Goal: Task Accomplishment & Management: Use online tool/utility

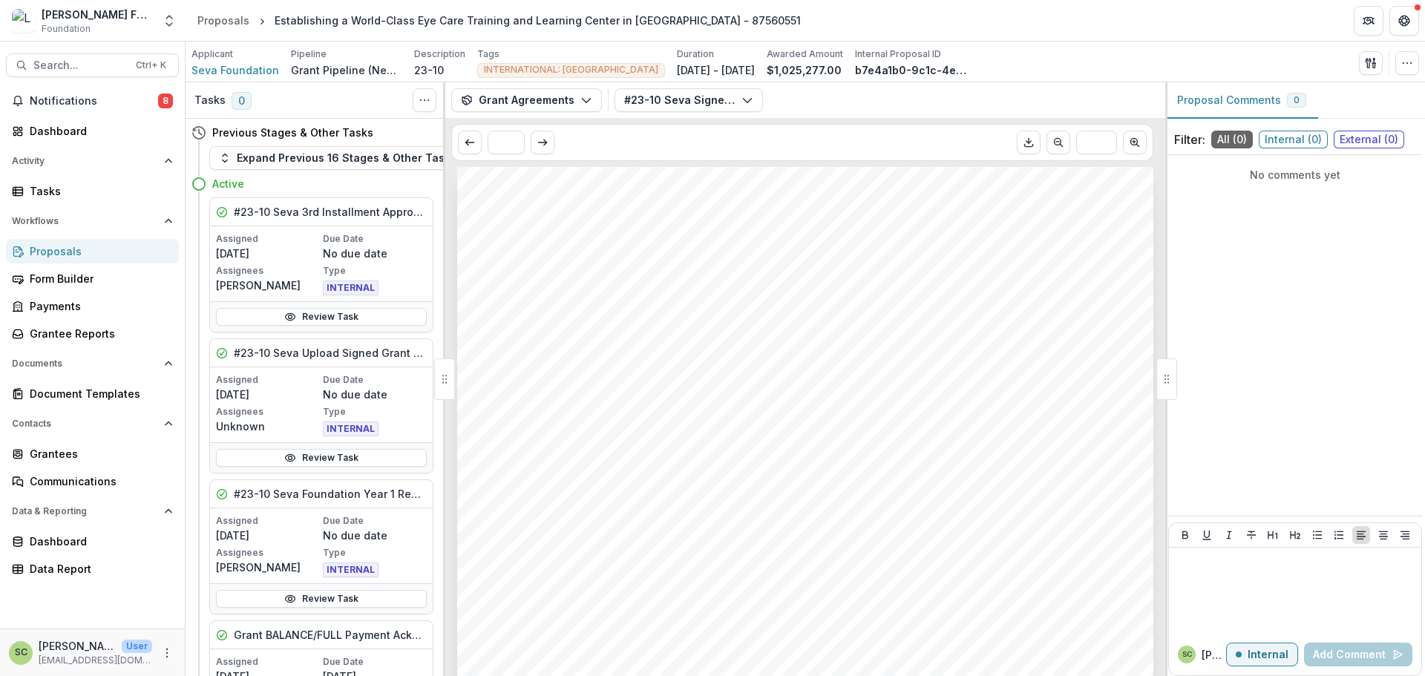
scroll to position [1113, 0]
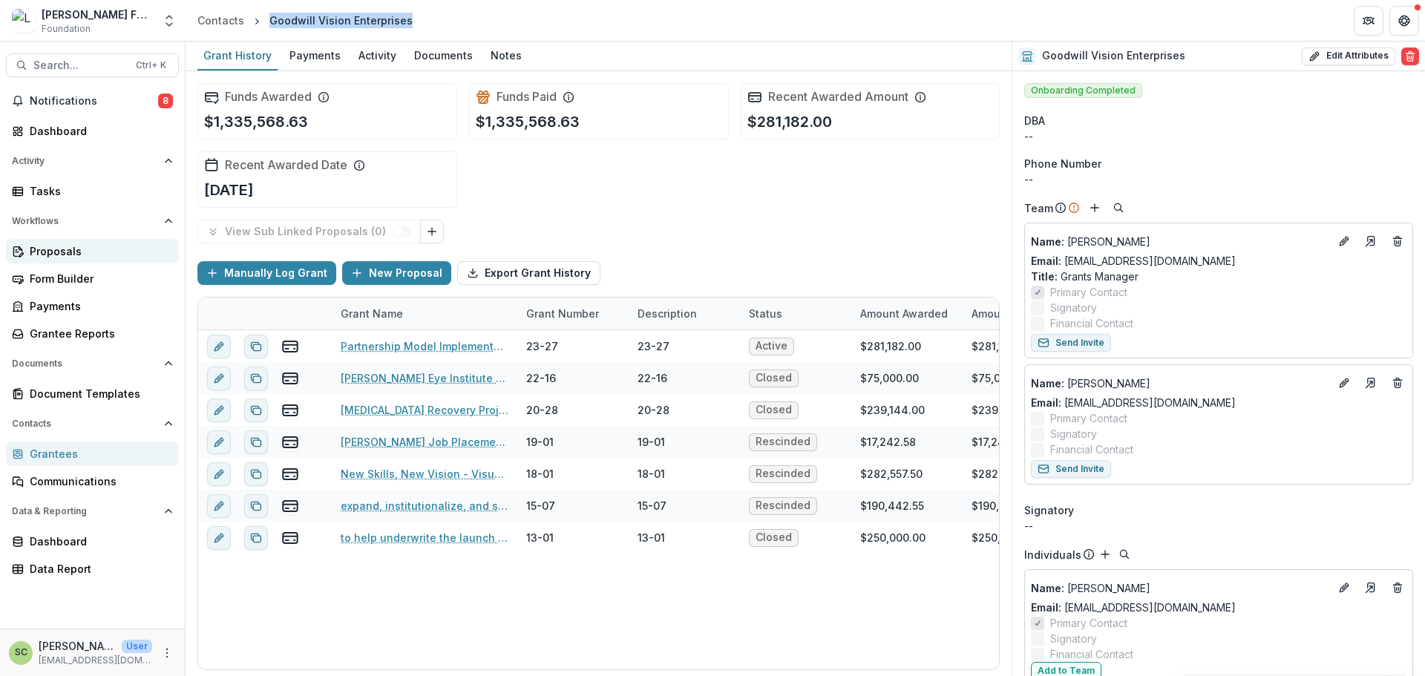
click at [63, 255] on div "Proposals" at bounding box center [98, 251] width 137 height 16
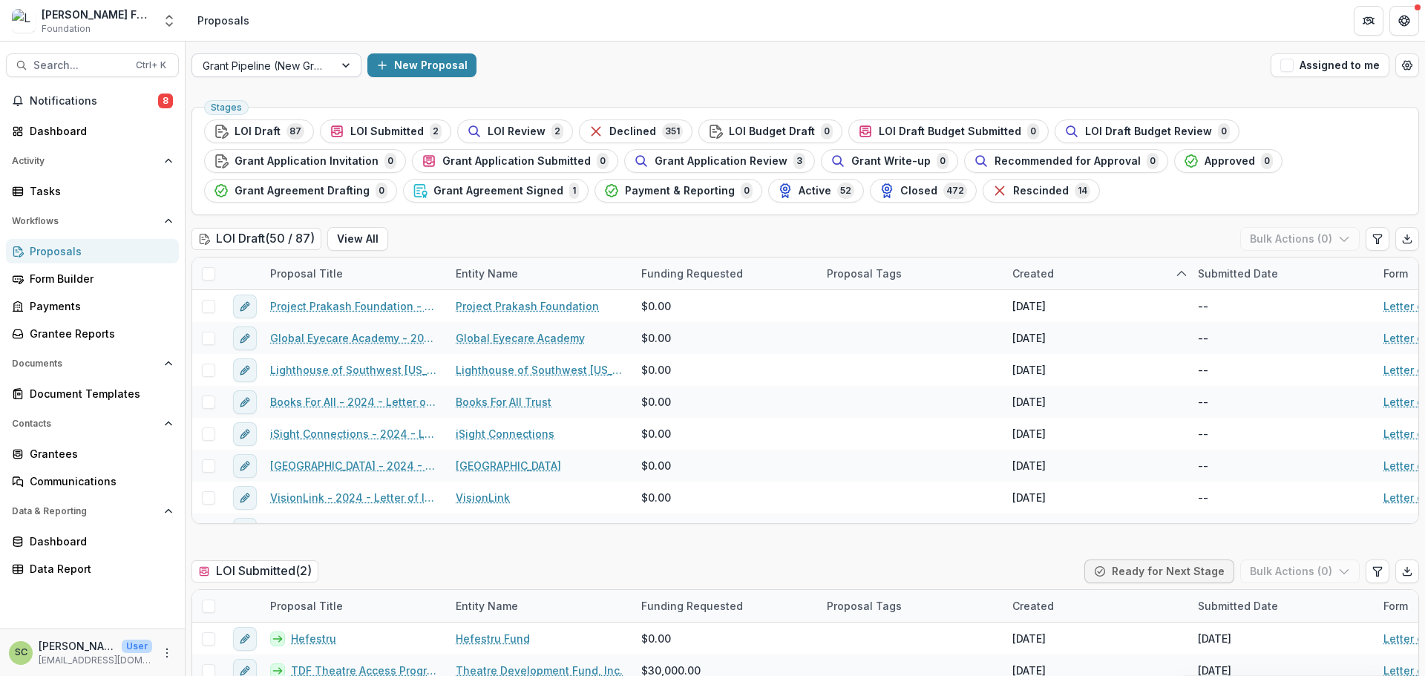
click at [338, 67] on div at bounding box center [347, 65] width 27 height 22
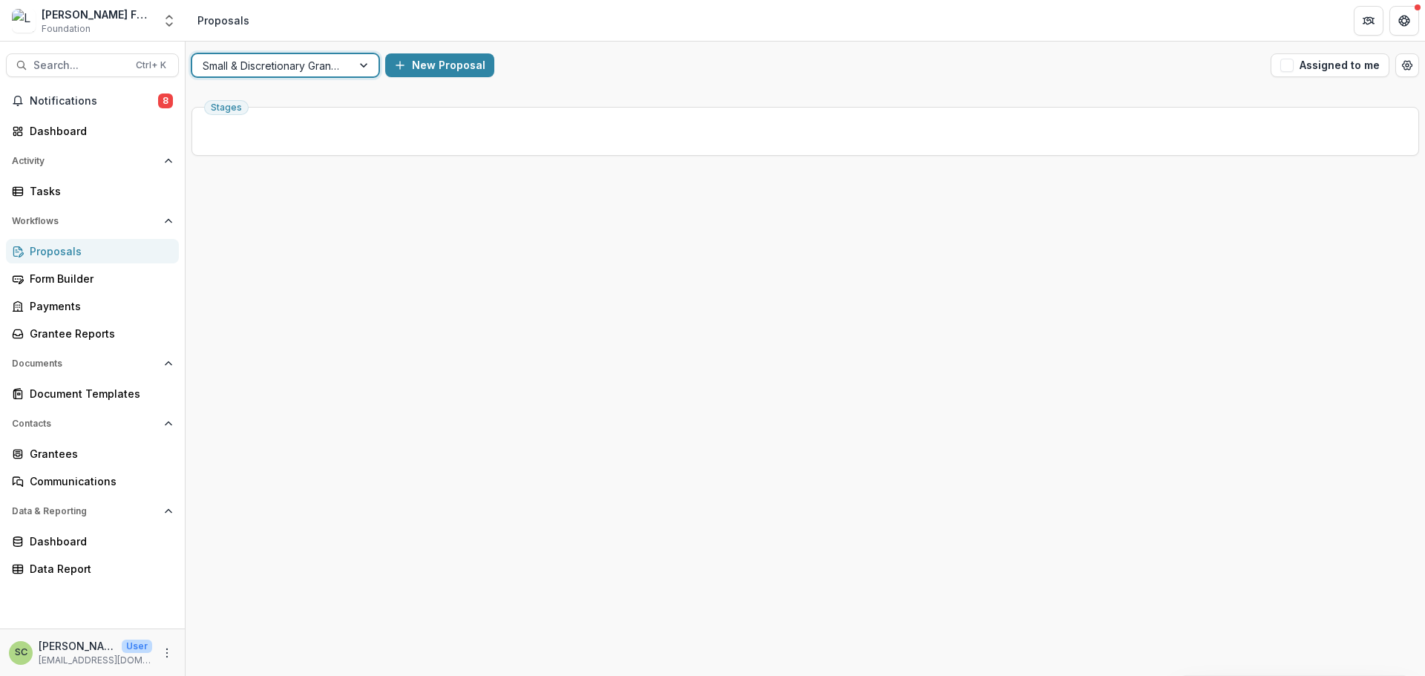
click at [313, 77] on div "option Small & Discretionary Grant Pipeline, selected. Small & Discretionary Gr…" at bounding box center [805, 66] width 1239 height 48
click at [309, 68] on div at bounding box center [272, 65] width 139 height 19
click at [297, 675] on div "Grant Pipeline (New Grantees)" at bounding box center [712, 685] width 1425 height 18
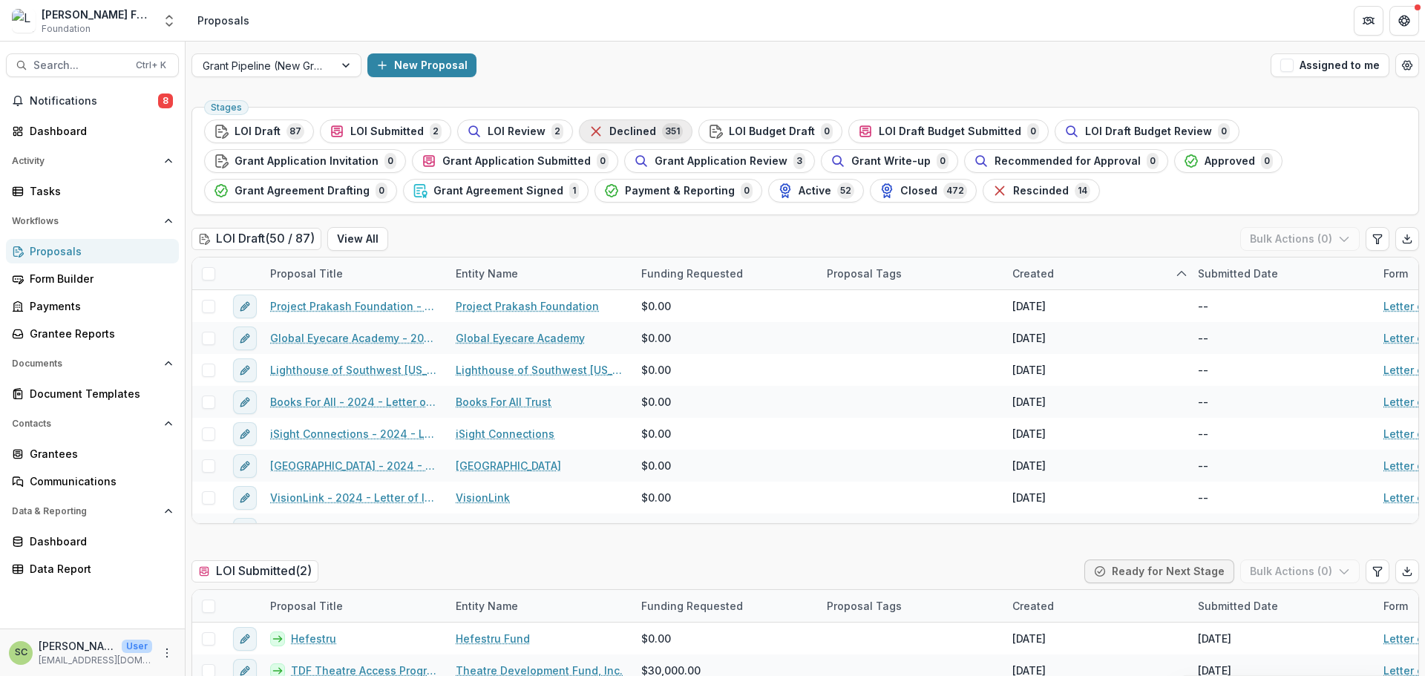
click at [618, 121] on button "Declined 351" at bounding box center [636, 131] width 114 height 24
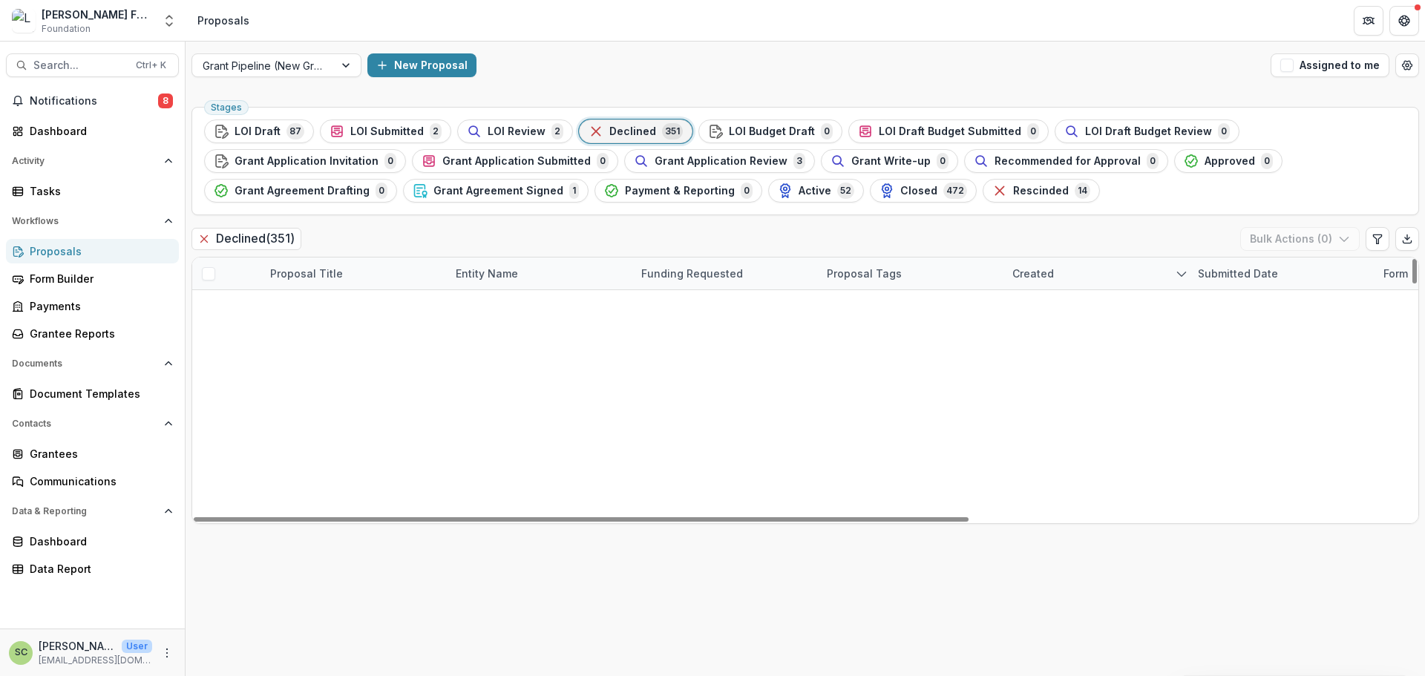
scroll to position [371, 0]
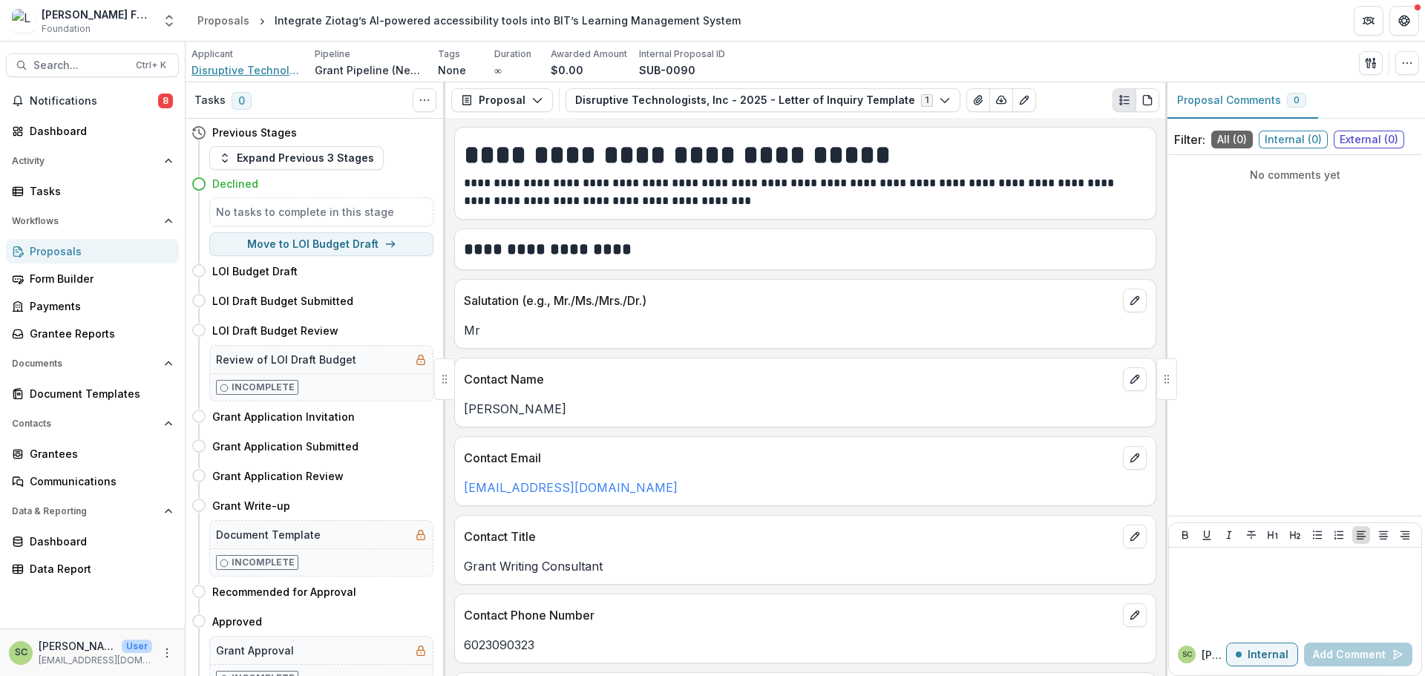
click at [271, 75] on span "Disruptive Technologists, Inc" at bounding box center [246, 70] width 111 height 16
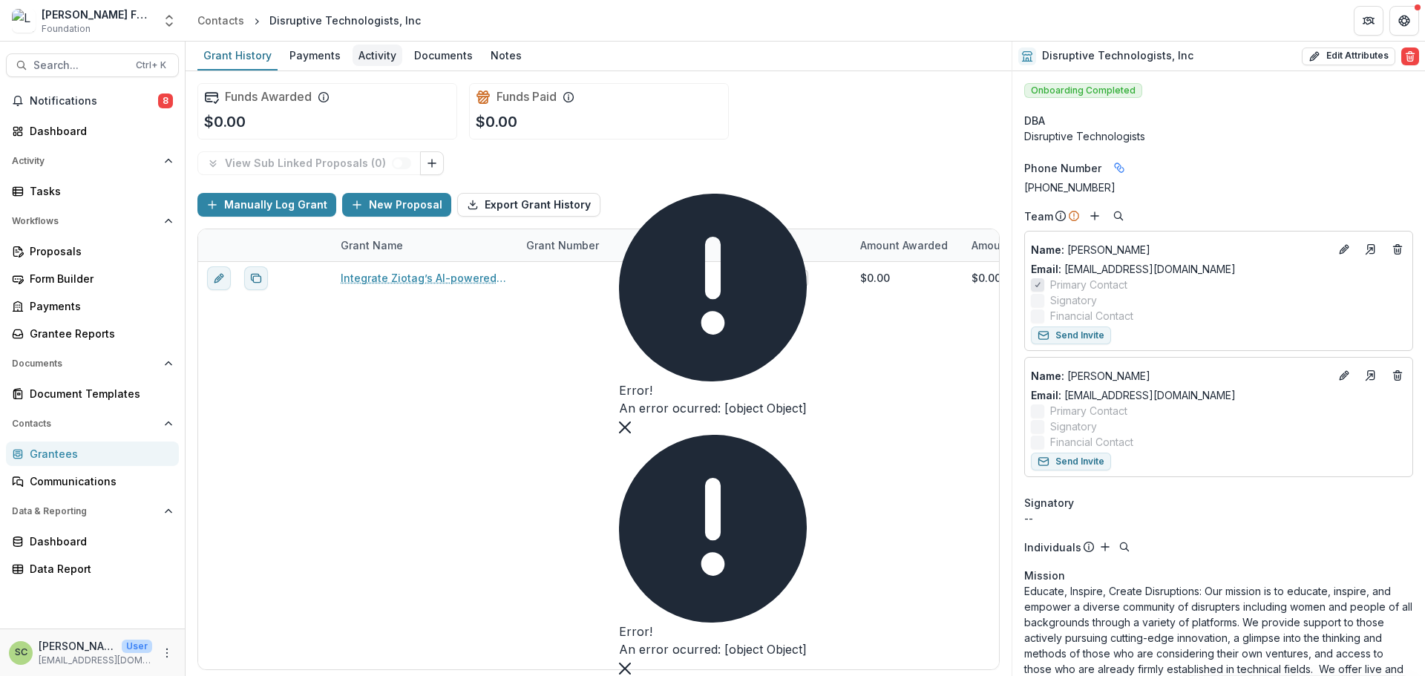
click at [381, 56] on div "Activity" at bounding box center [378, 56] width 50 height 22
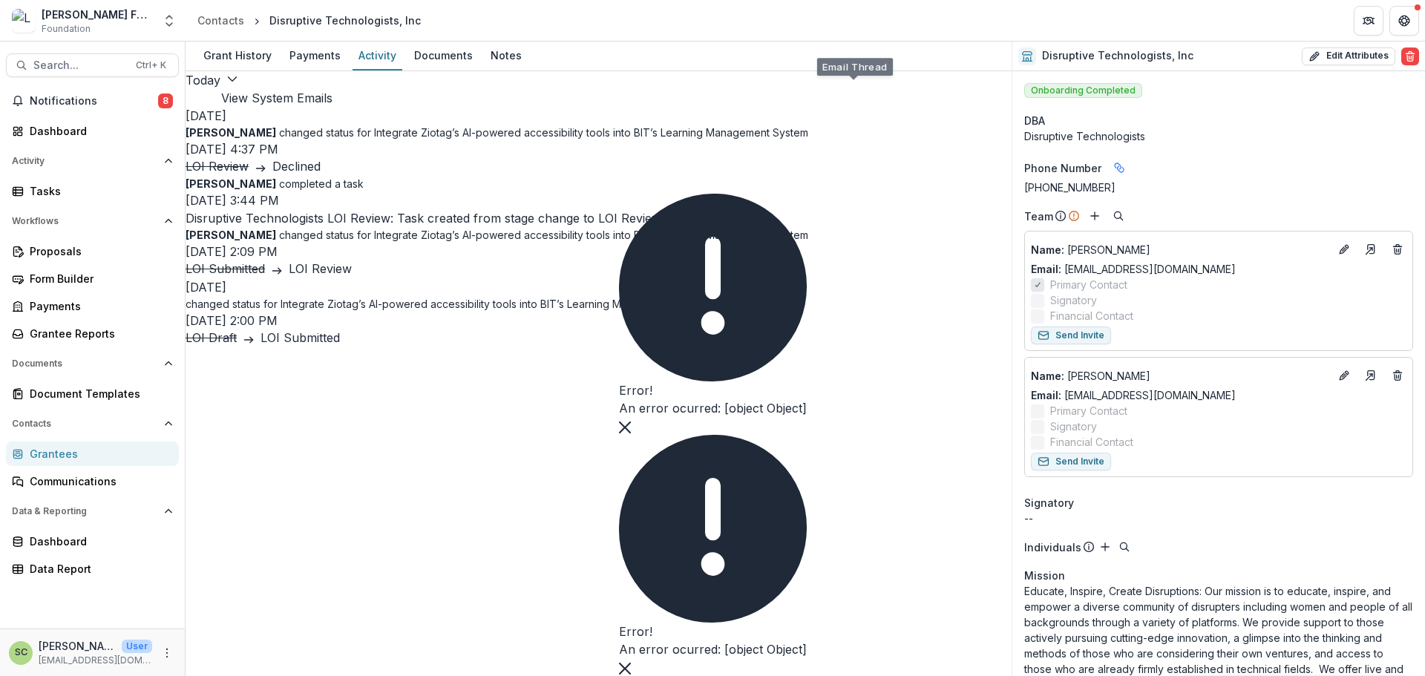
click at [333, 94] on button "View System Emails" at bounding box center [276, 98] width 111 height 18
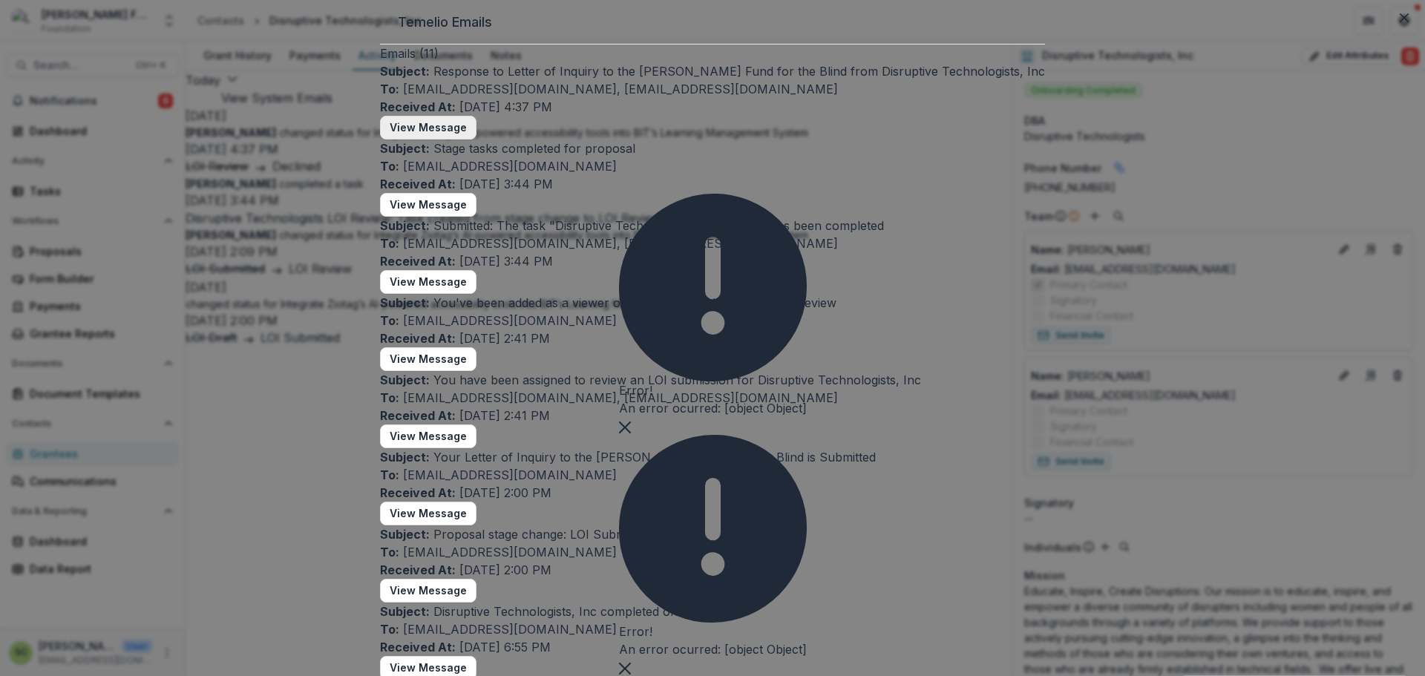
click at [476, 140] on button "View Message" at bounding box center [428, 128] width 96 height 24
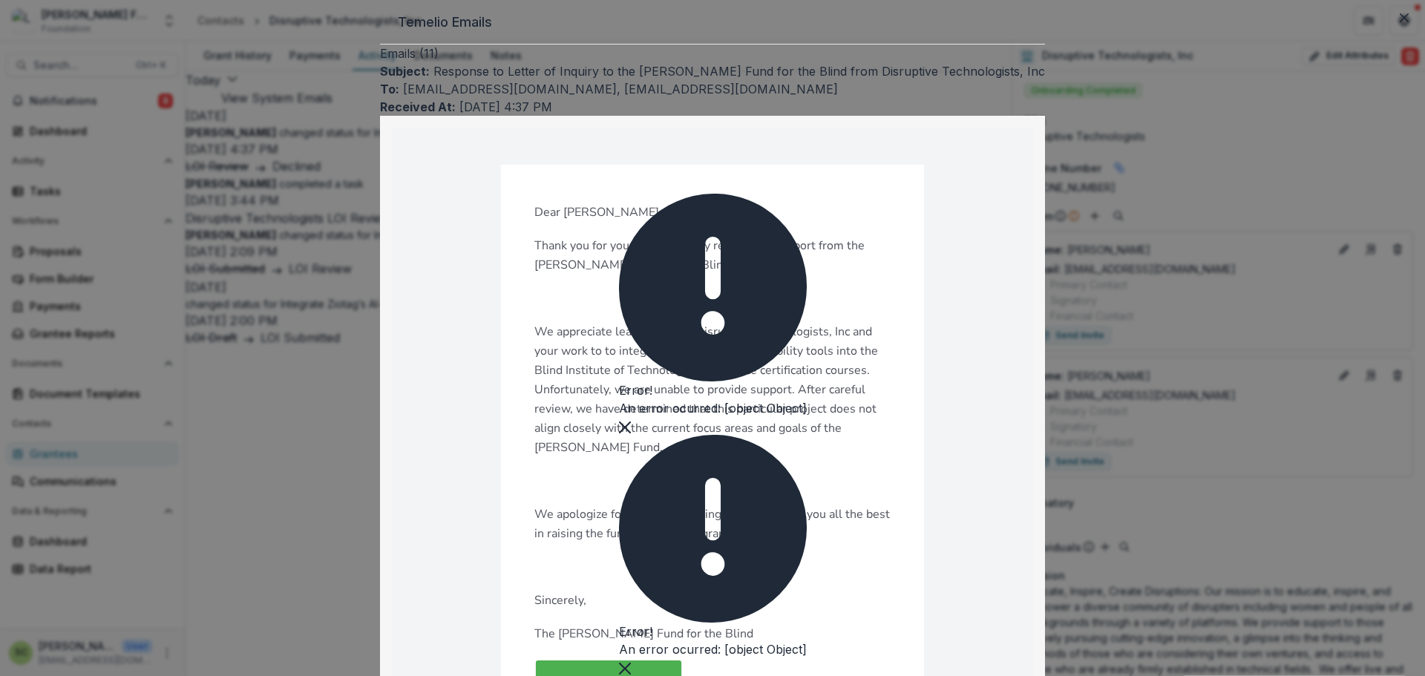
scroll to position [148, 0]
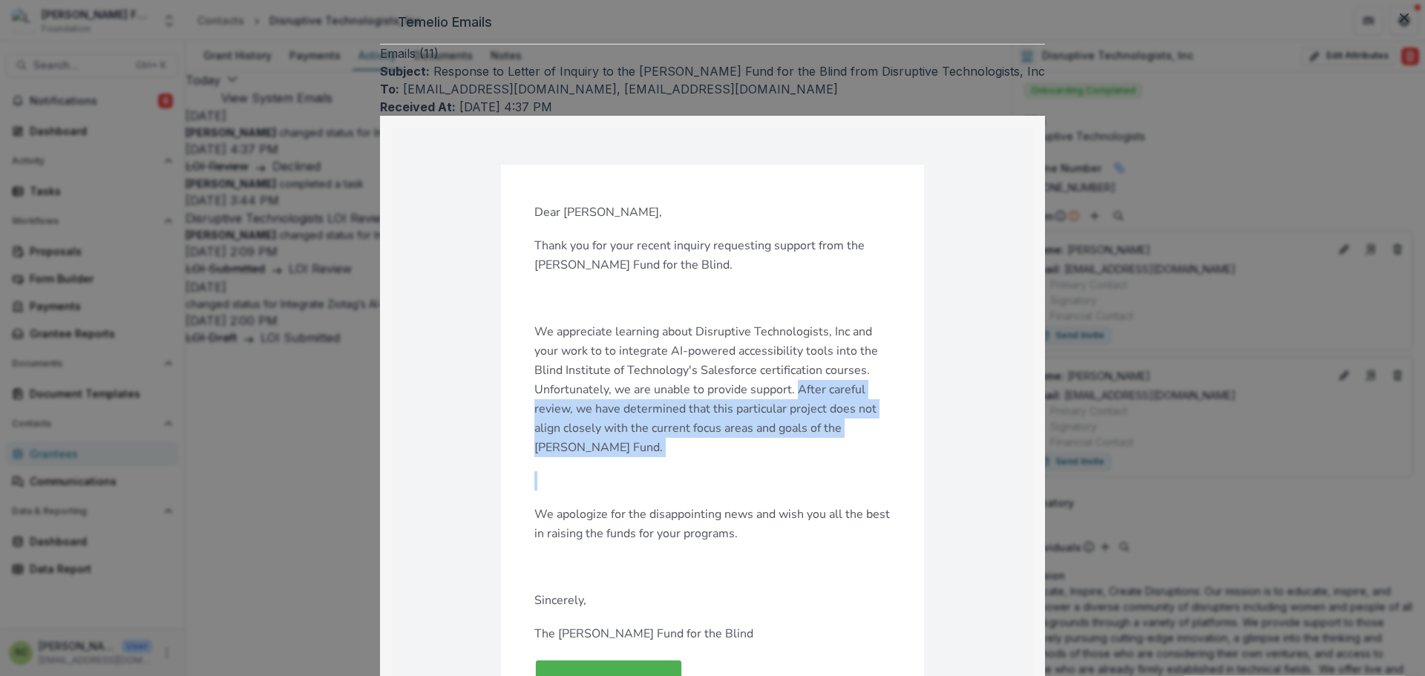
drag, startPoint x: 767, startPoint y: 400, endPoint x: 789, endPoint y: 315, distance: 88.2
click at [789, 315] on div "Dear Patrick Baumann, Thank you for your recent inquiry requesting support from…" at bounding box center [712, 543] width 356 height 680
click at [789, 322] on p "We appreciate learning about Disruptive Technologists, Inc and your work to to …" at bounding box center [712, 389] width 356 height 135
drag, startPoint x: 789, startPoint y: 315, endPoint x: 762, endPoint y: 370, distance: 61.7
click at [762, 370] on p "We appreciate learning about Disruptive Technologists, Inc and your work to to …" at bounding box center [712, 389] width 356 height 135
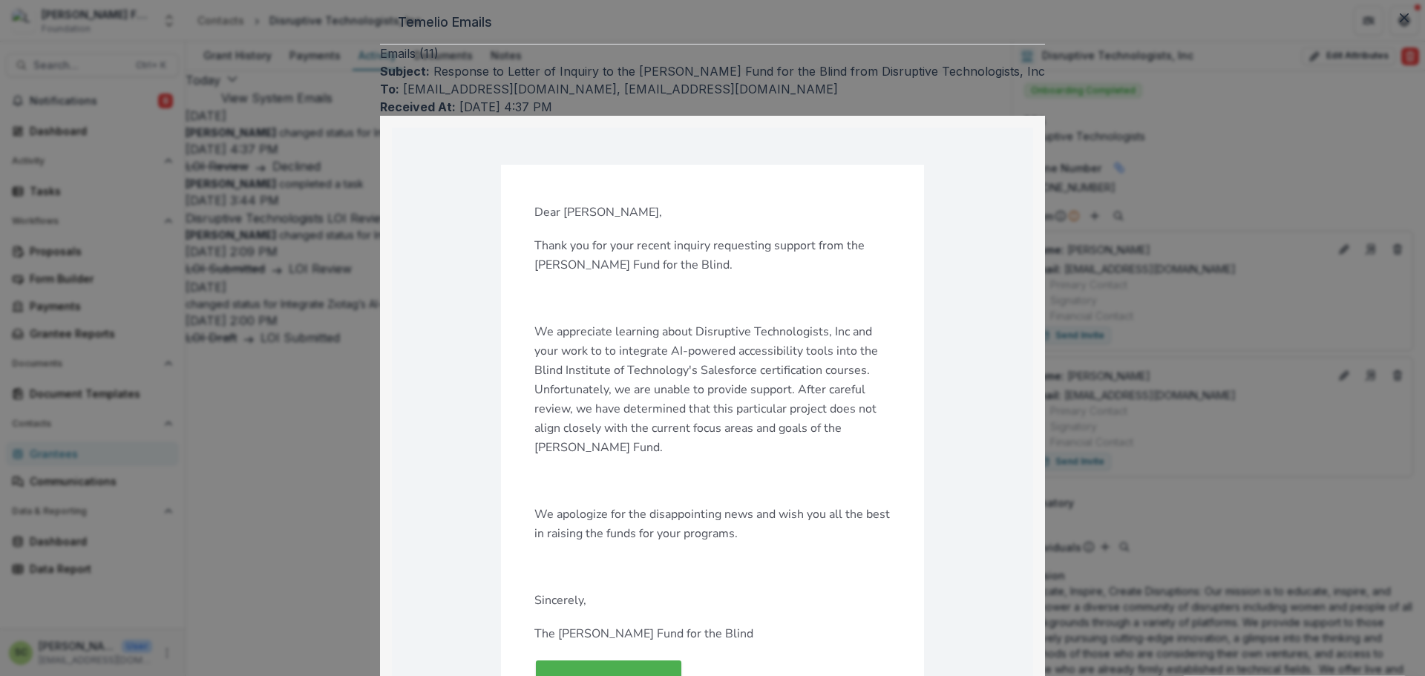
click at [134, 81] on div "Temelio Emails Emails ( 11 ) Subject: Response to Letter of Inquiry to the Lave…" at bounding box center [712, 338] width 1425 height 676
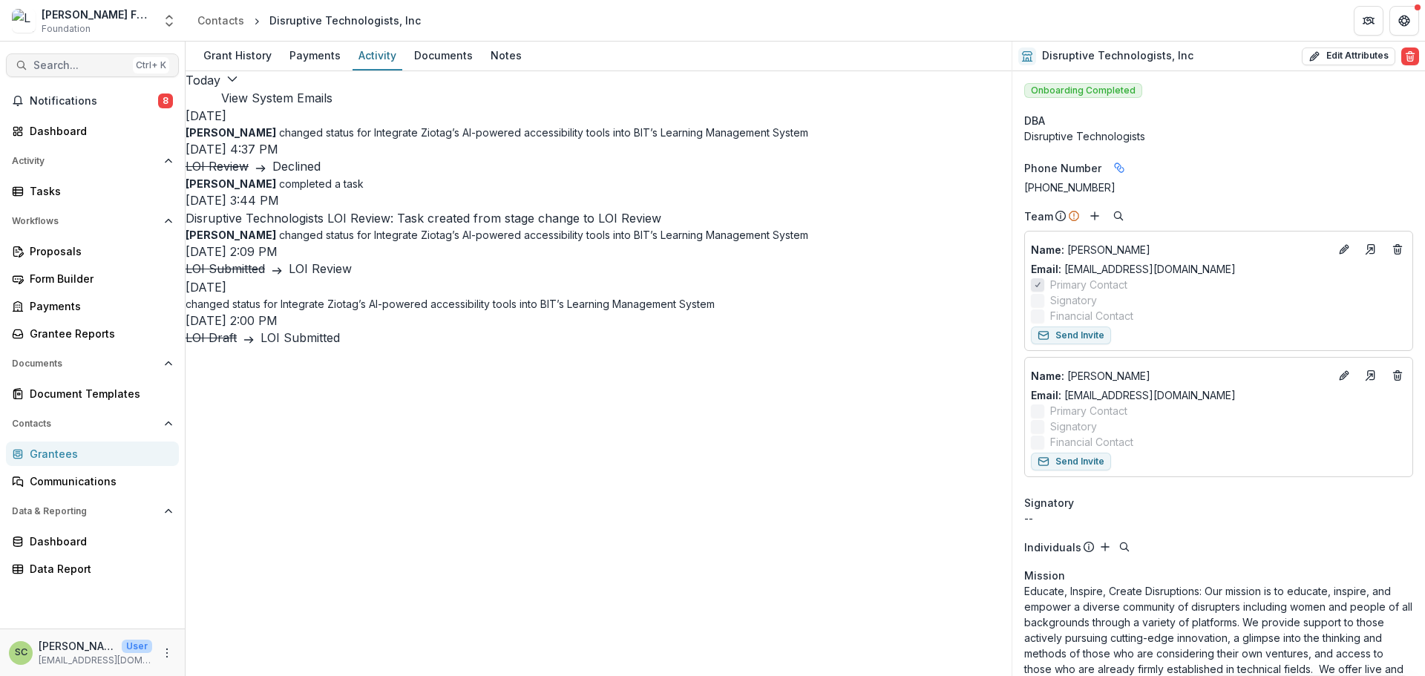
click at [70, 59] on span "Search..." at bounding box center [80, 65] width 94 height 13
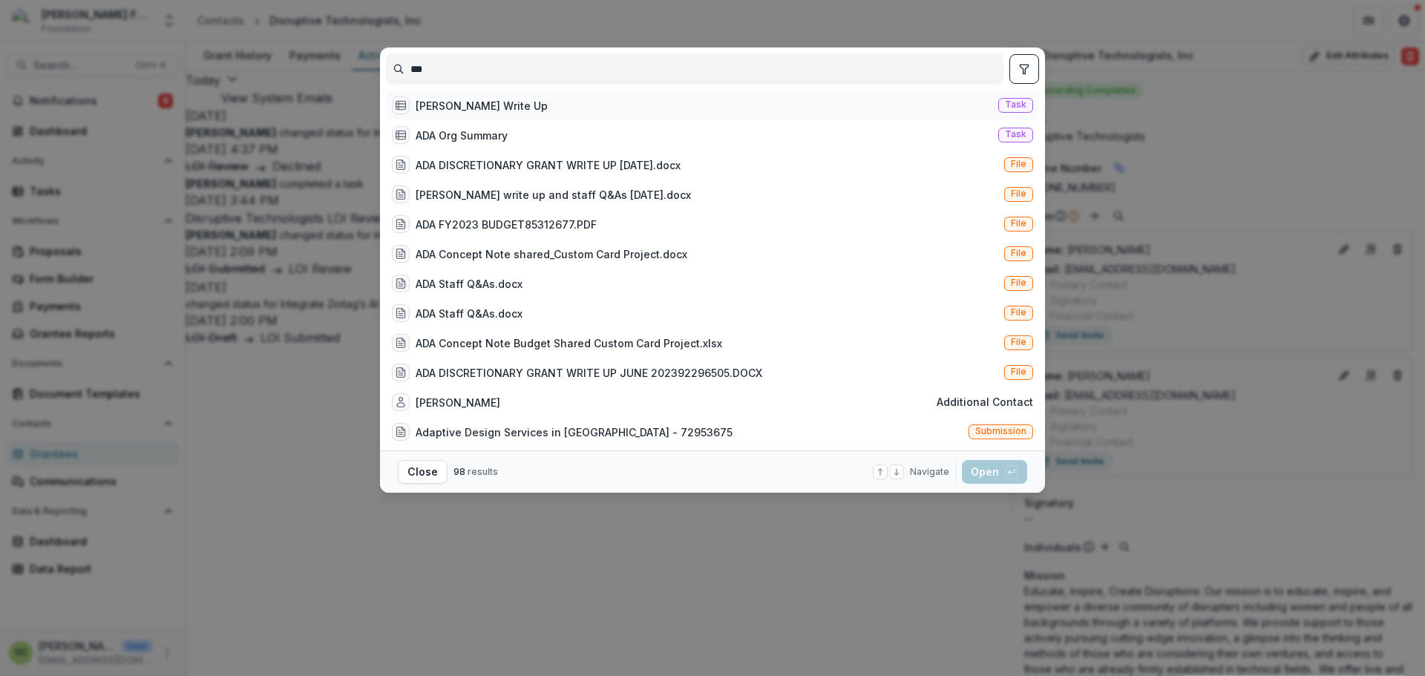
type input "***"
click at [808, 119] on div "ADA Grant Write Up Task" at bounding box center [712, 106] width 653 height 30
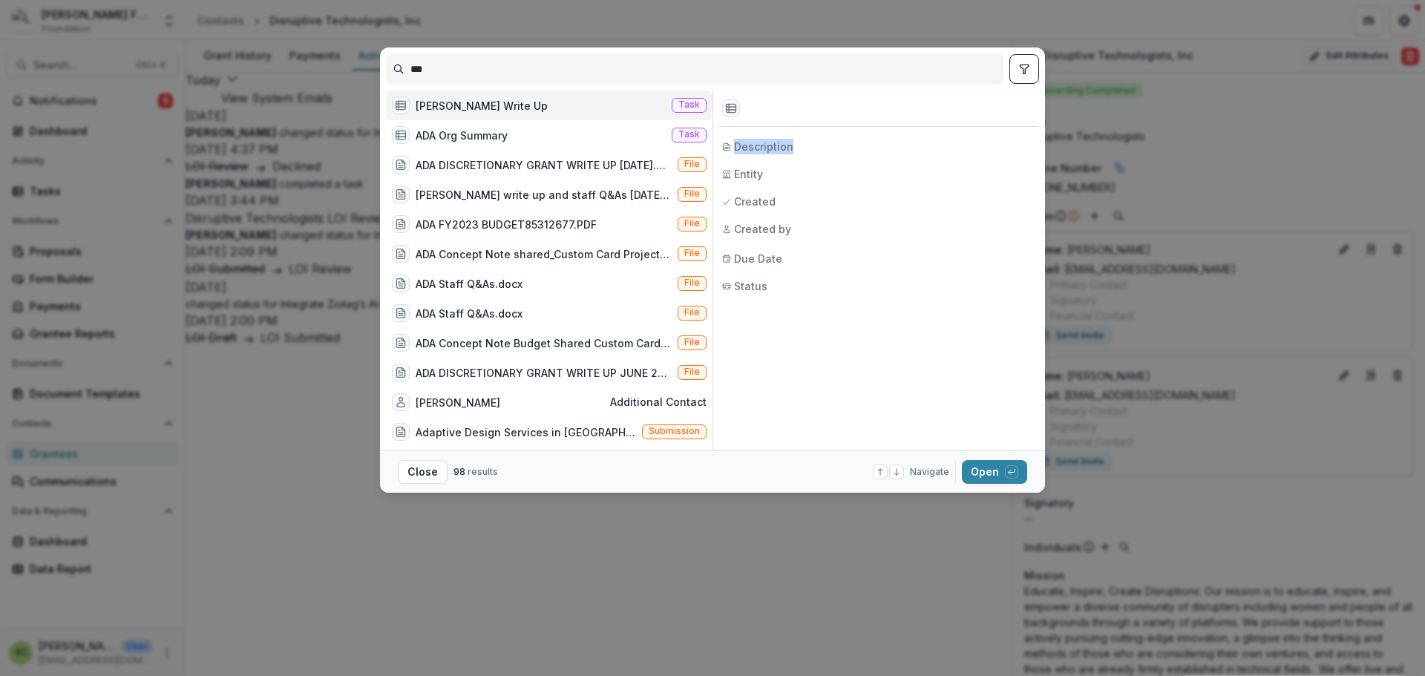
click at [808, 119] on div "Submission" at bounding box center [879, 109] width 320 height 36
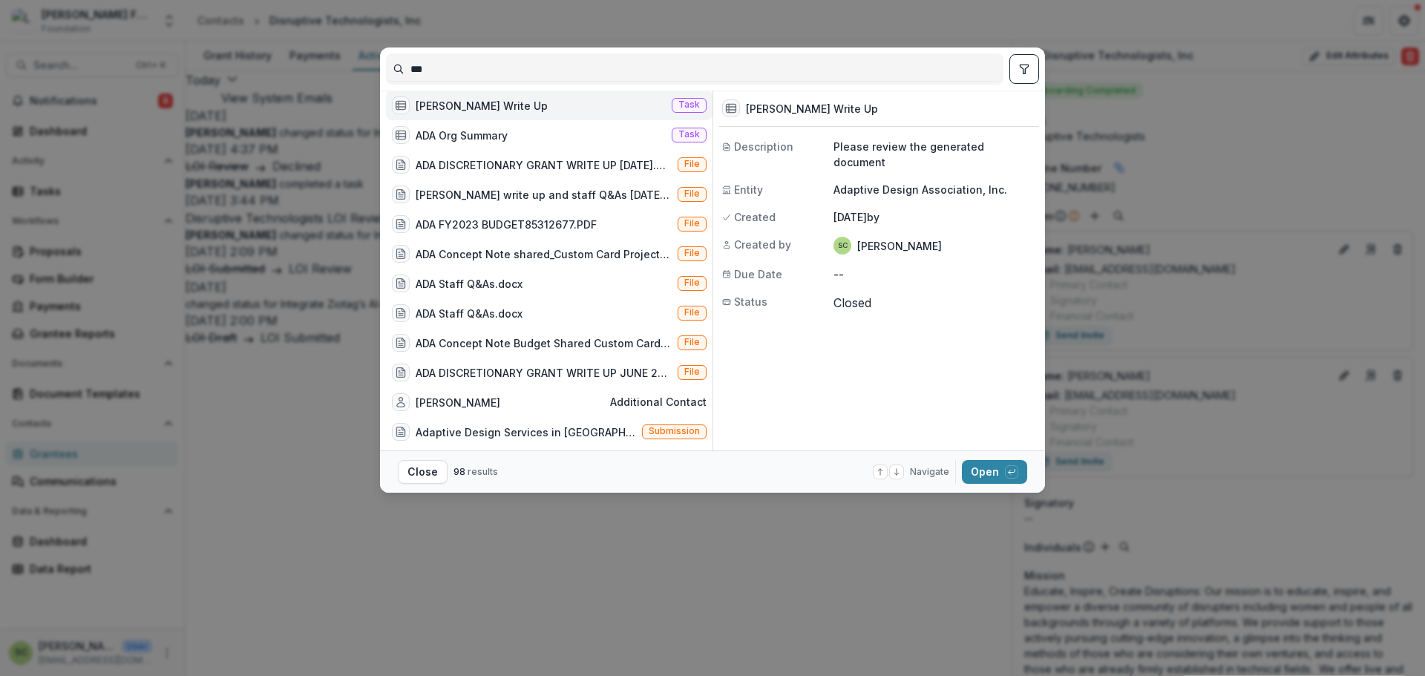
click at [598, 116] on div "ADA Grant Write Up Task" at bounding box center [549, 106] width 327 height 30
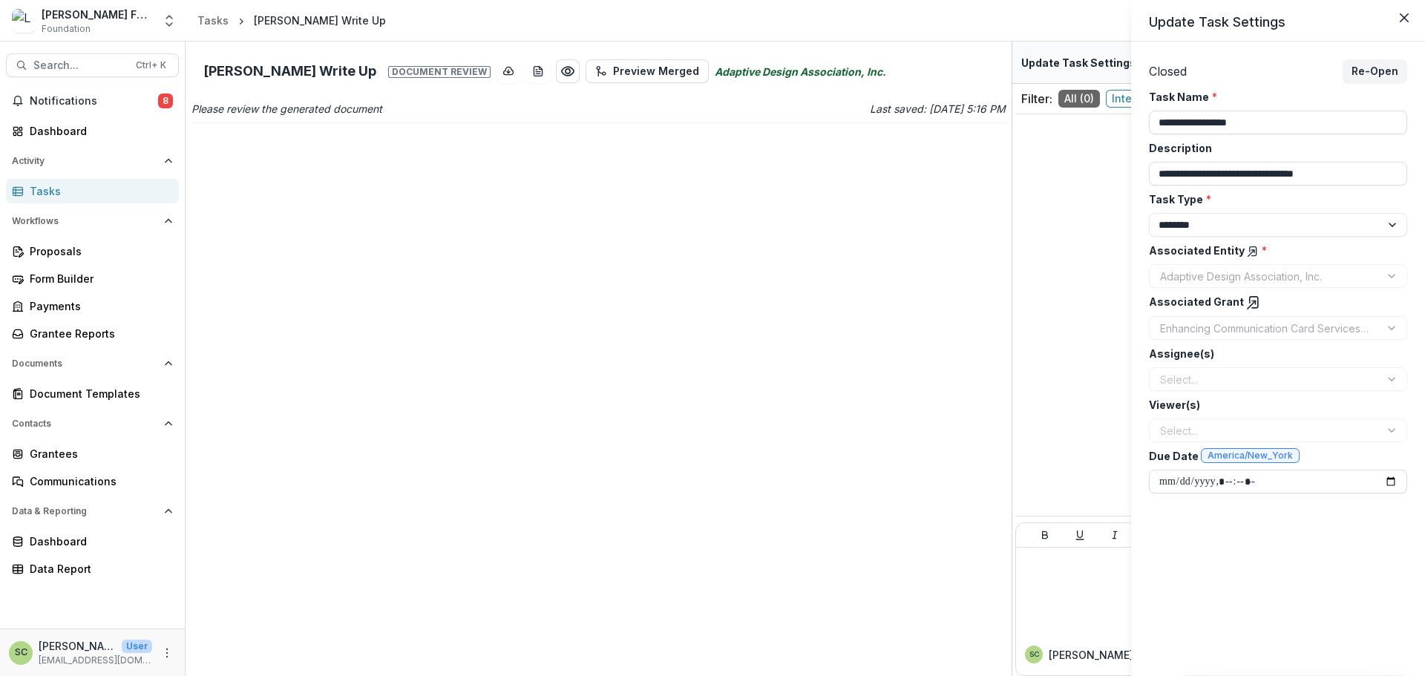
click at [1248, 309] on line at bounding box center [1252, 305] width 8 height 8
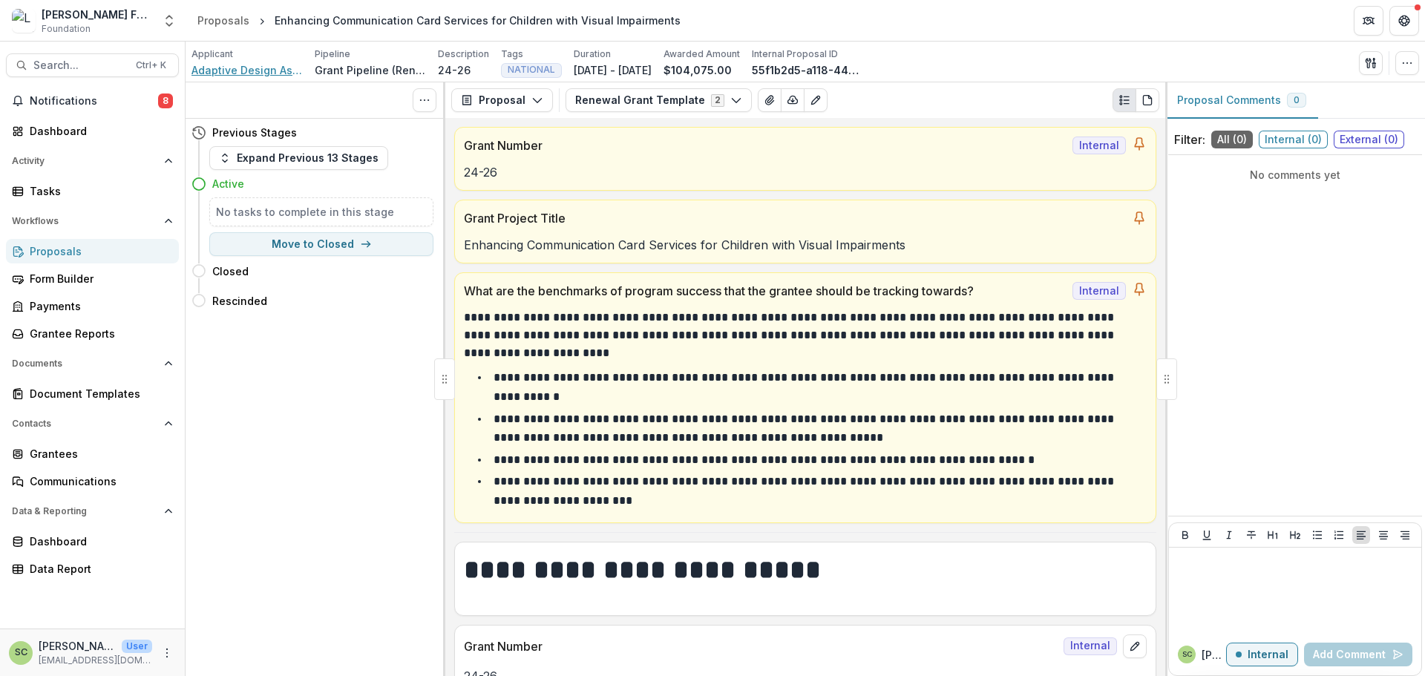
click at [224, 67] on span "Adaptive Design Association, Inc." at bounding box center [246, 70] width 111 height 16
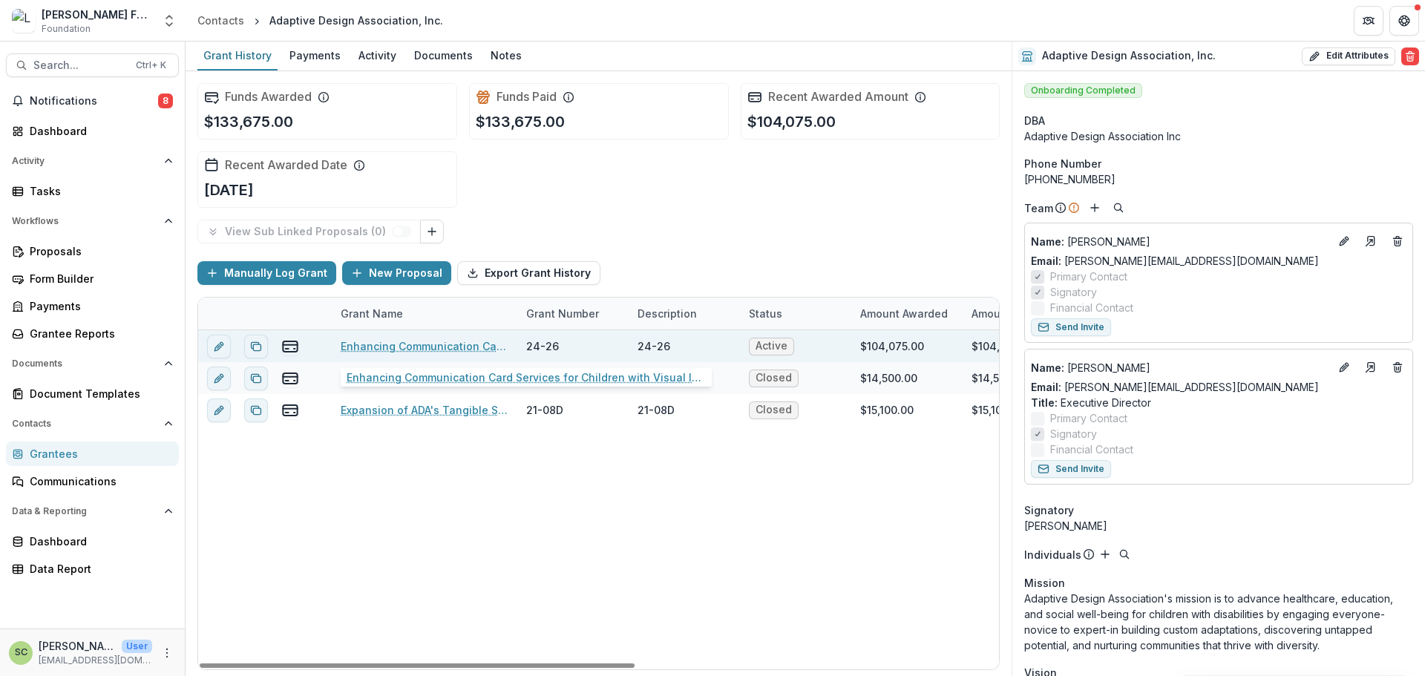
click at [401, 344] on link "Enhancing Communication Card Services for Children with Visual Impairments" at bounding box center [425, 346] width 168 height 16
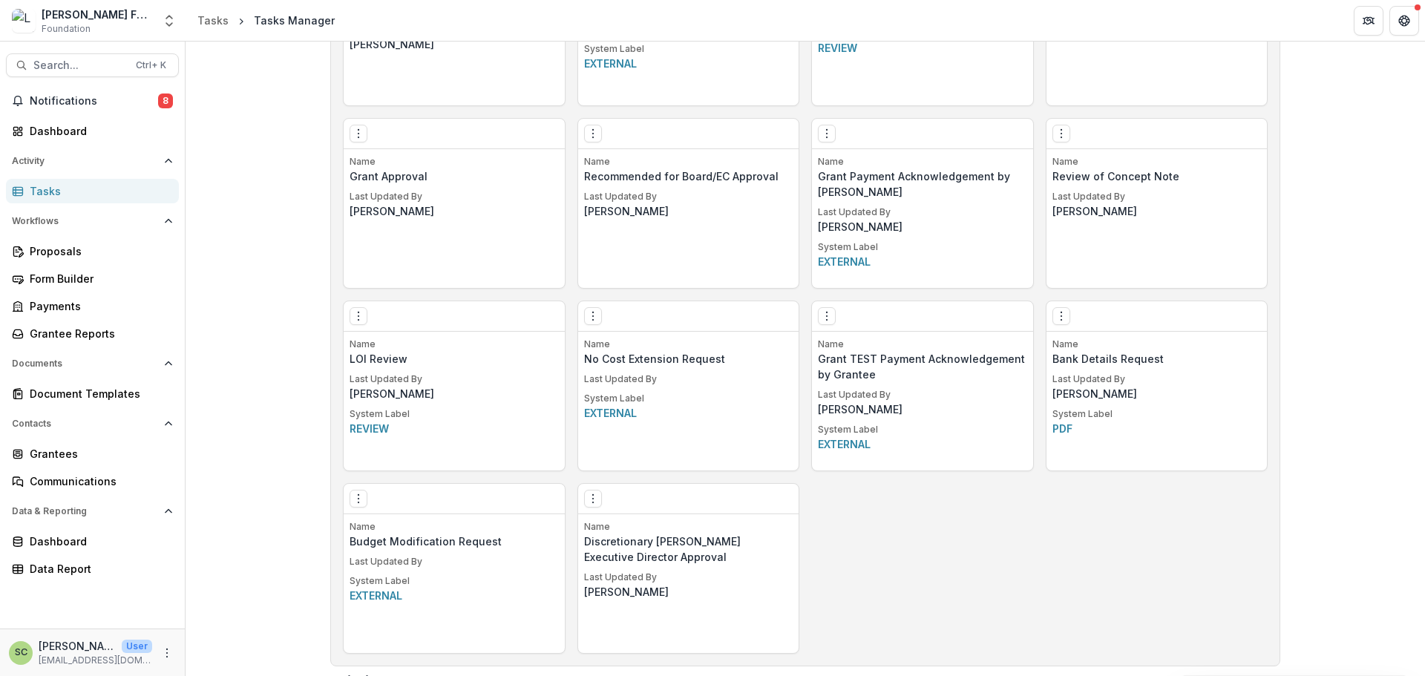
click at [589, 309] on button "Options" at bounding box center [593, 316] width 18 height 18
click at [653, 390] on link "Create Task From Template" at bounding box center [677, 396] width 182 height 24
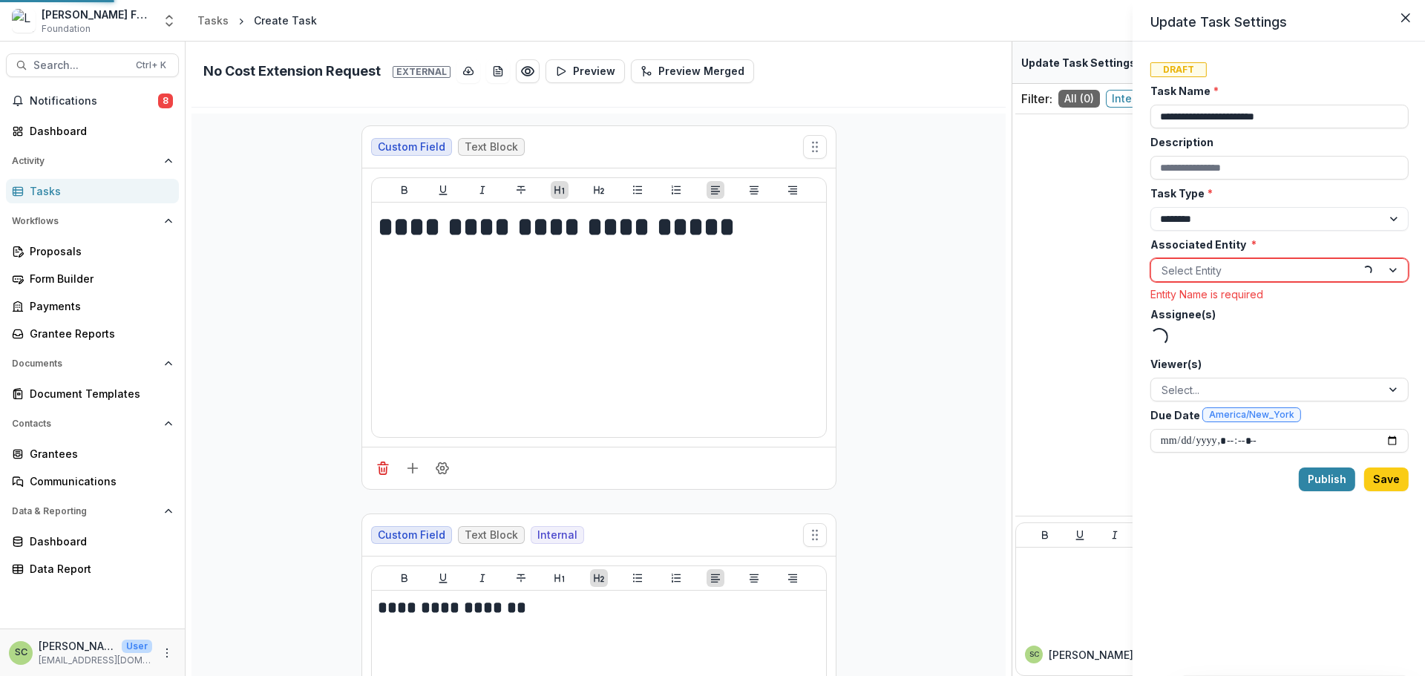
click at [911, 307] on div "**********" at bounding box center [712, 338] width 1425 height 676
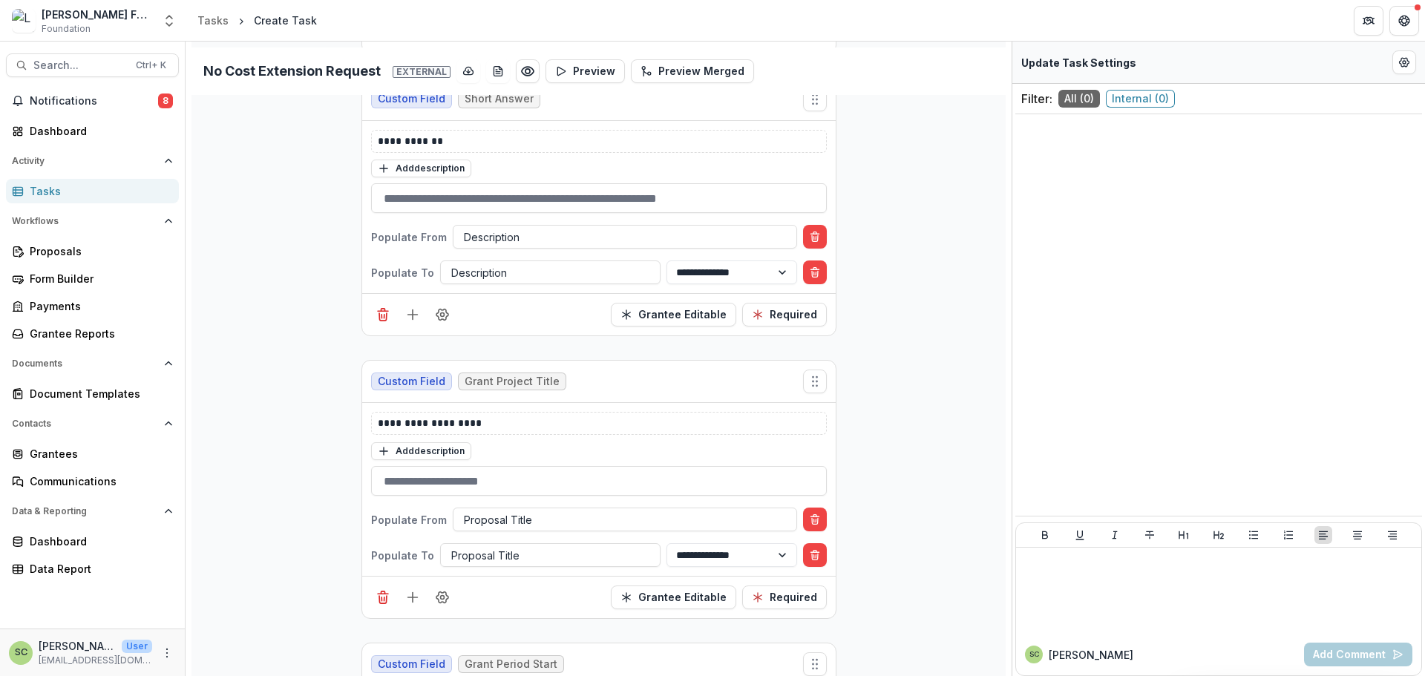
scroll to position [3563, 0]
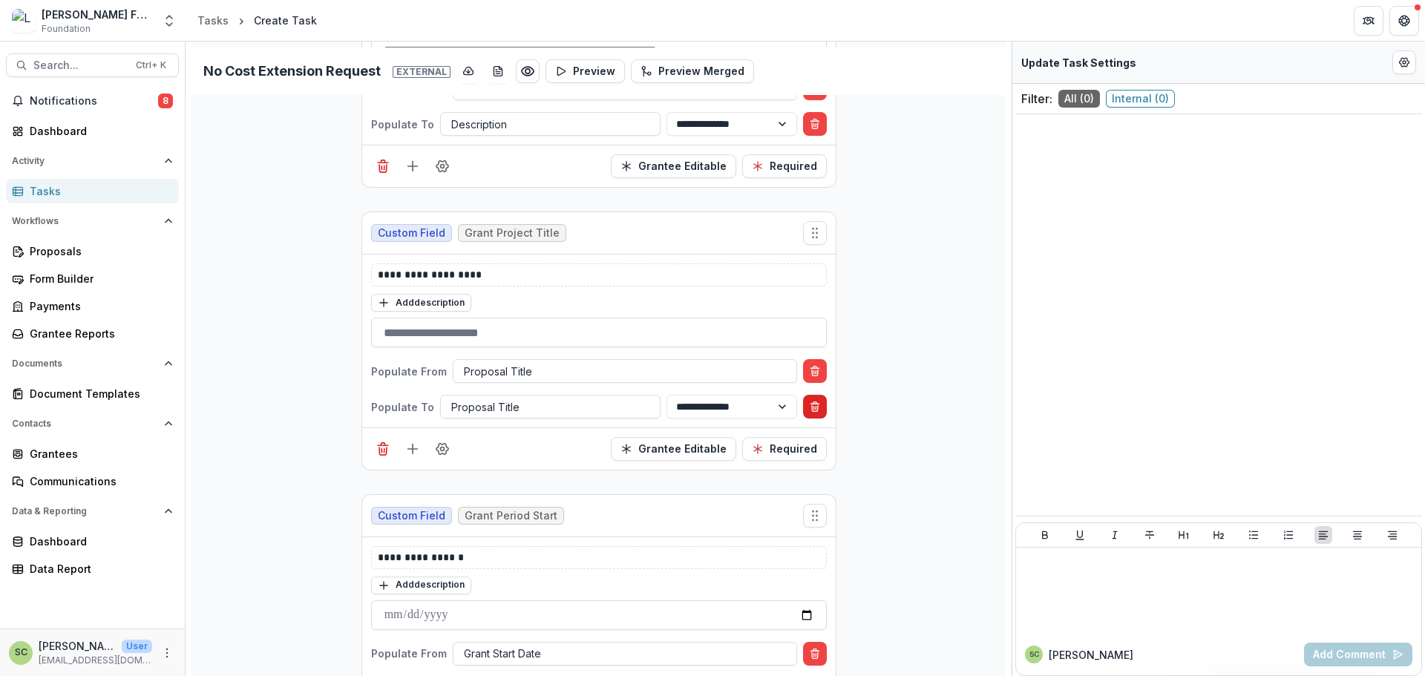
click at [822, 405] on button "Delete condition" at bounding box center [815, 407] width 24 height 24
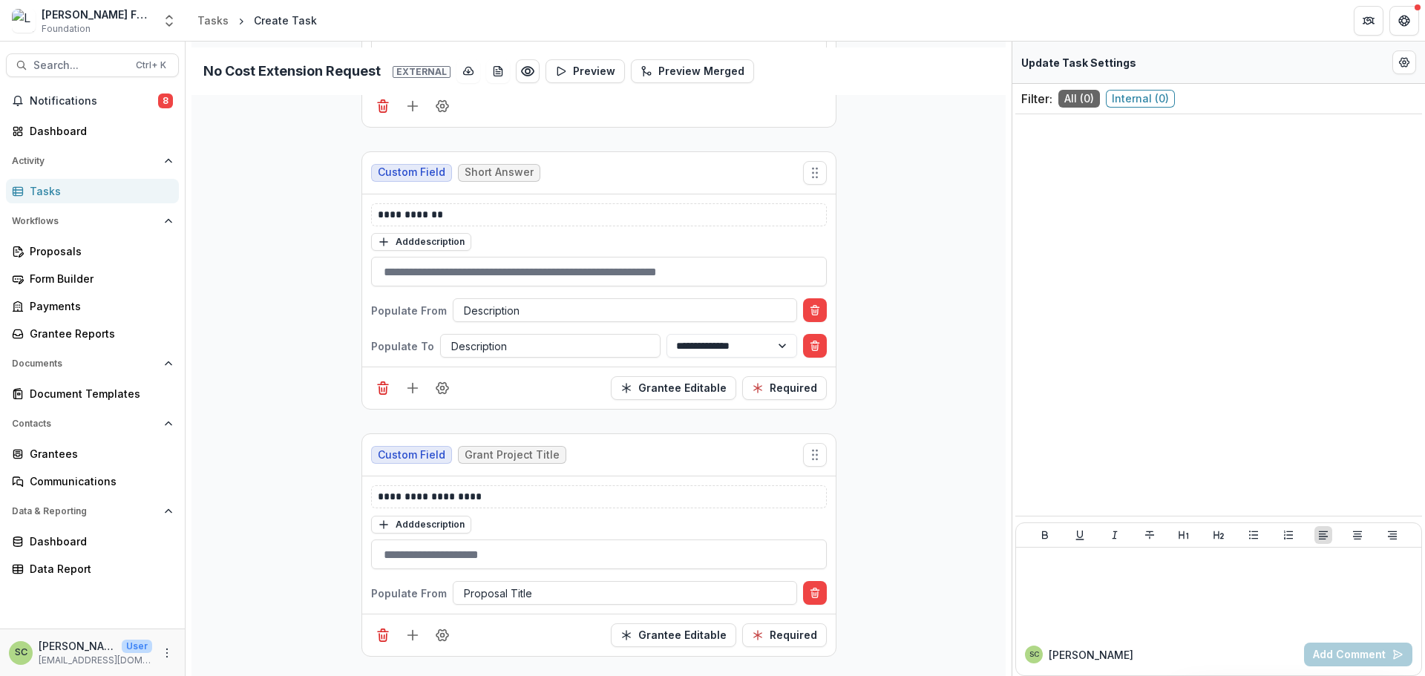
scroll to position [3340, 0]
click at [820, 347] on button "Delete condition" at bounding box center [815, 347] width 24 height 24
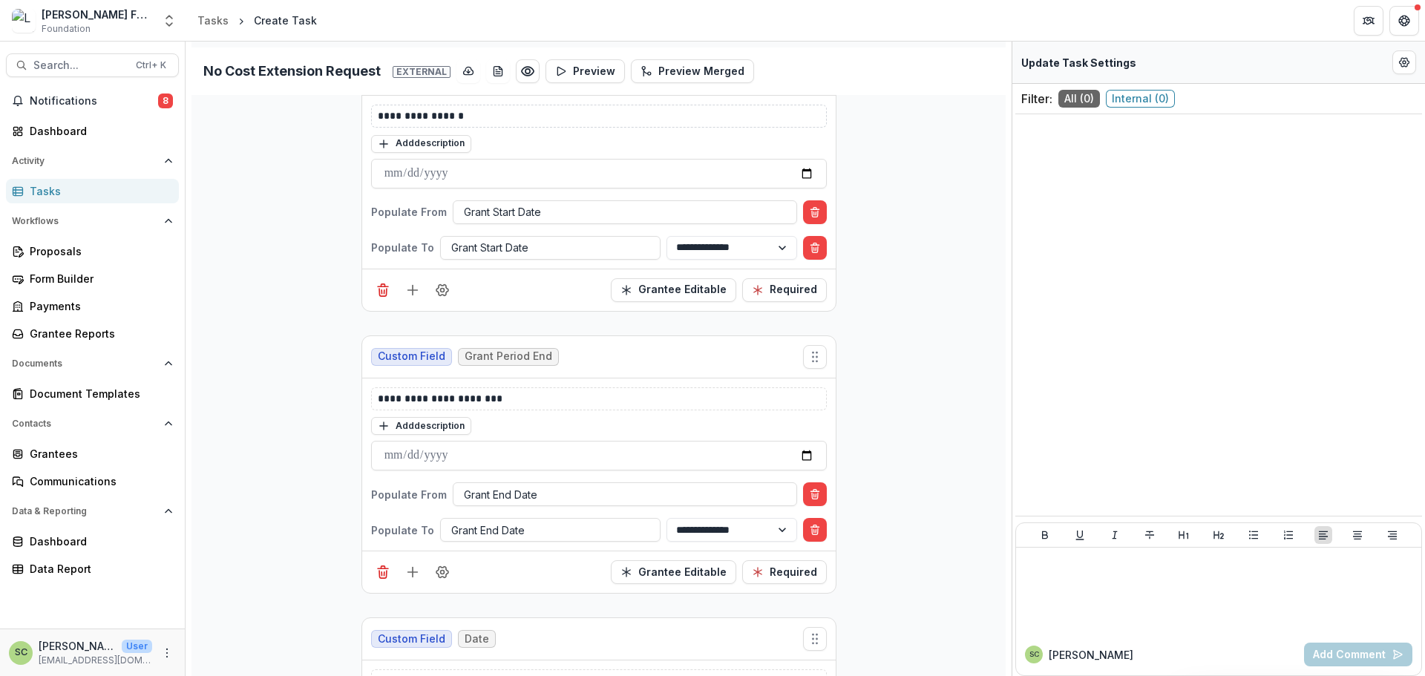
scroll to position [3934, 0]
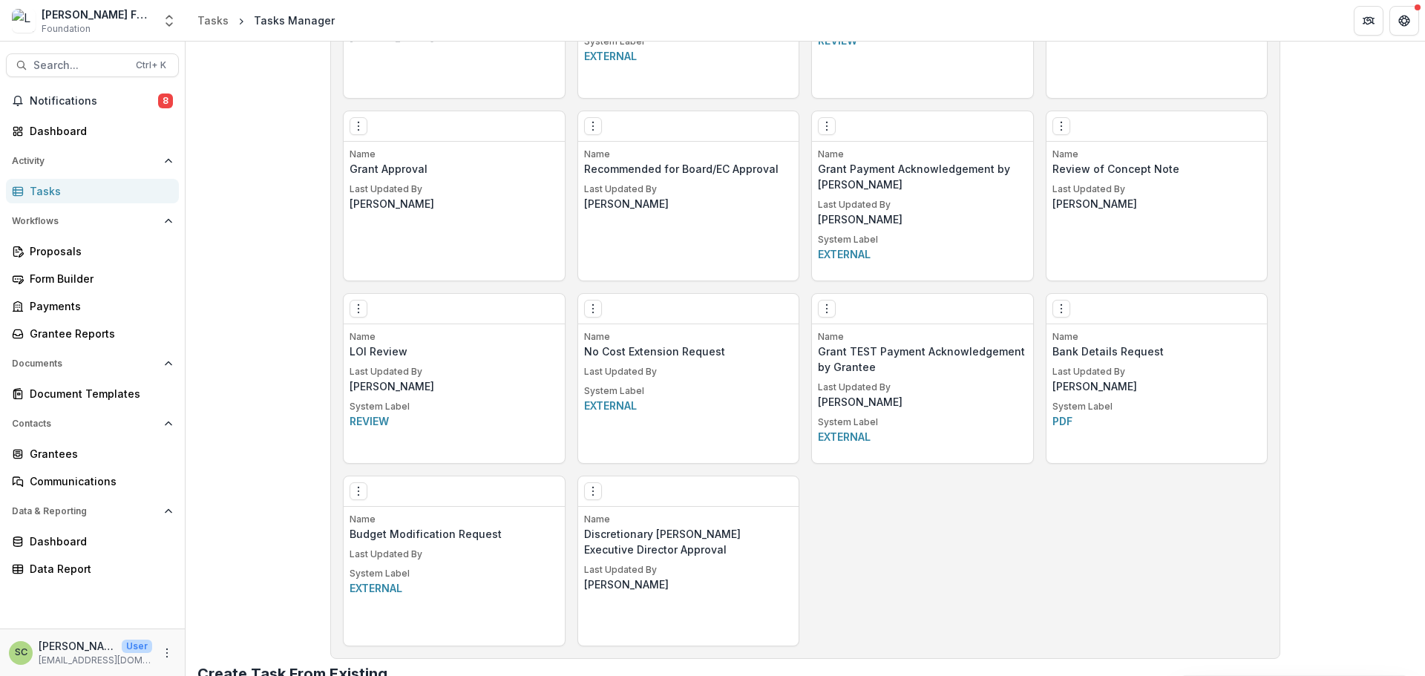
scroll to position [1244, 0]
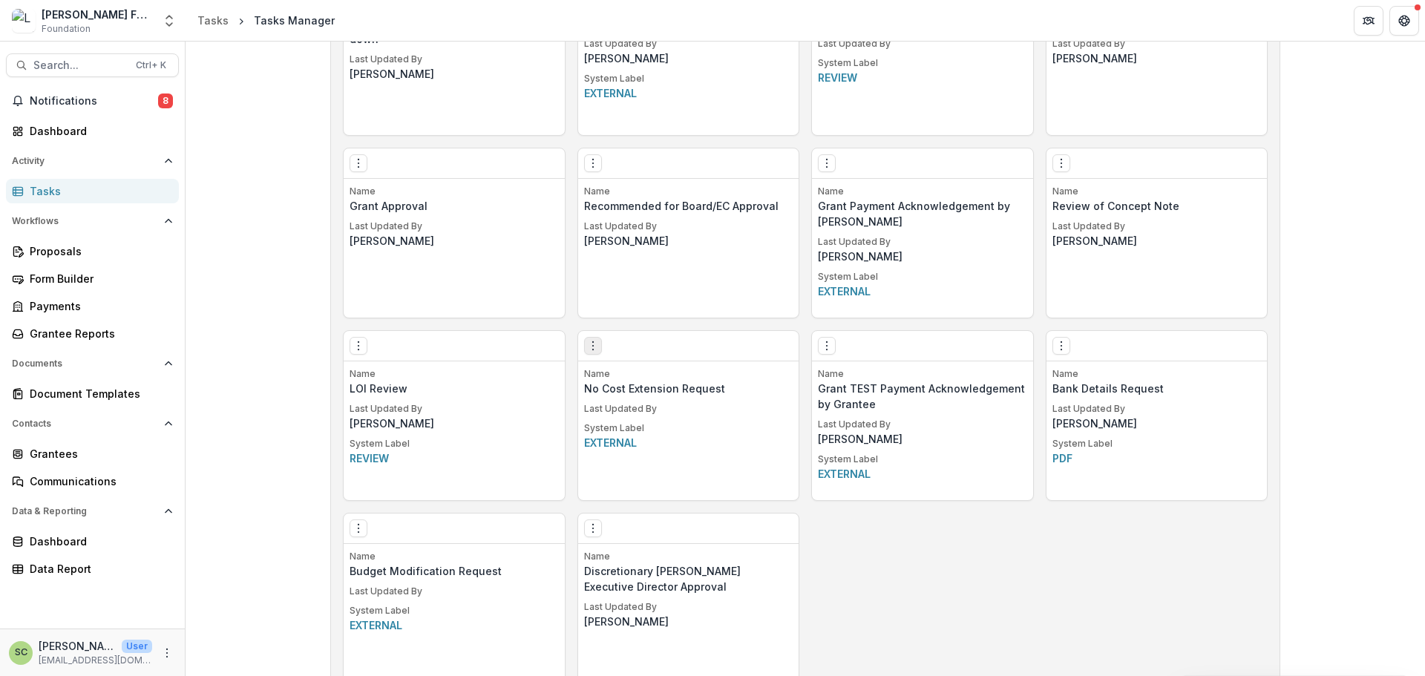
click at [593, 347] on icon "Options" at bounding box center [593, 346] width 12 height 12
click at [625, 373] on link "Edit" at bounding box center [677, 376] width 182 height 24
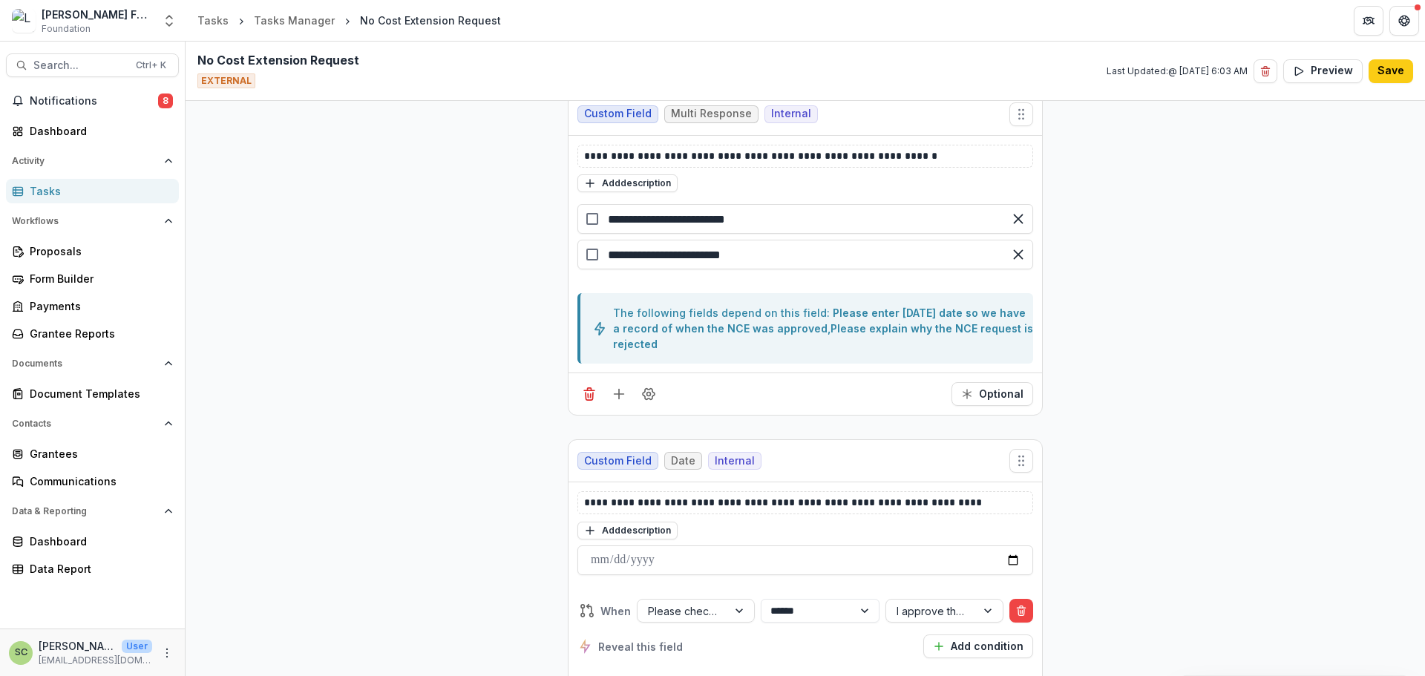
scroll to position [1633, 0]
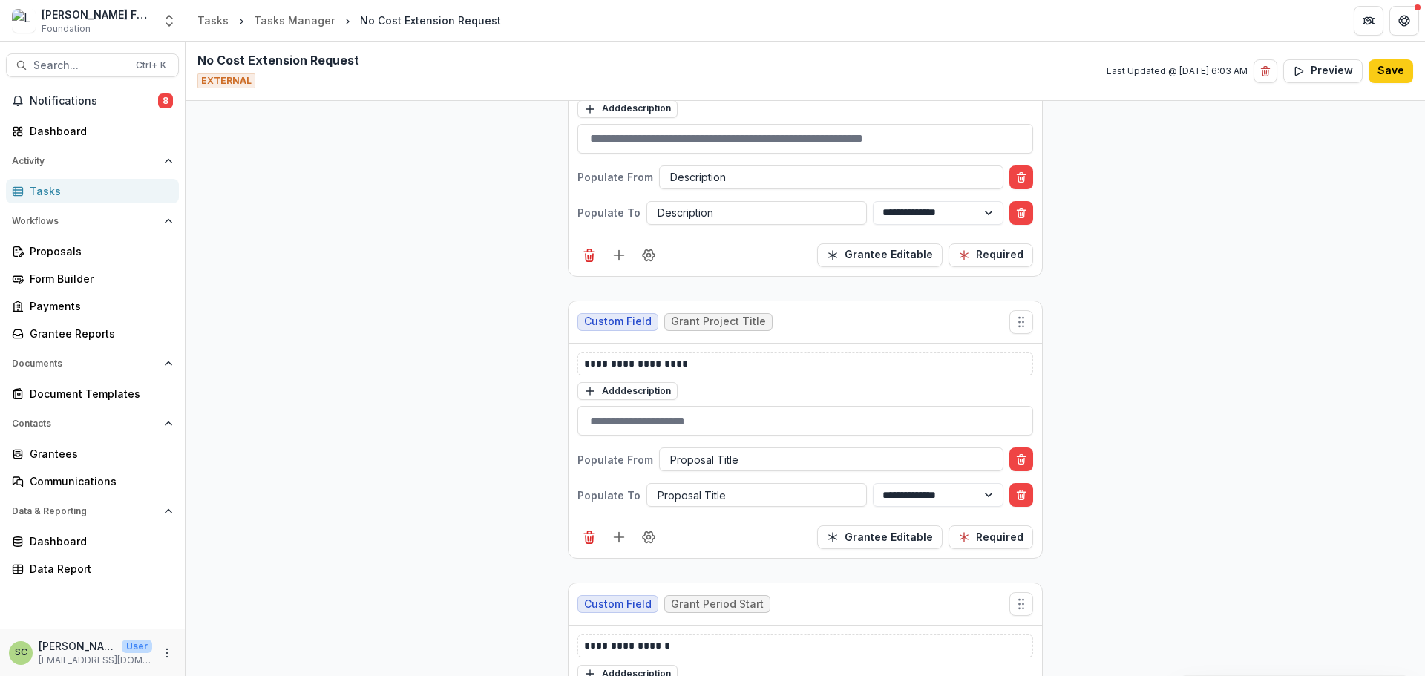
scroll to position [3563, 0]
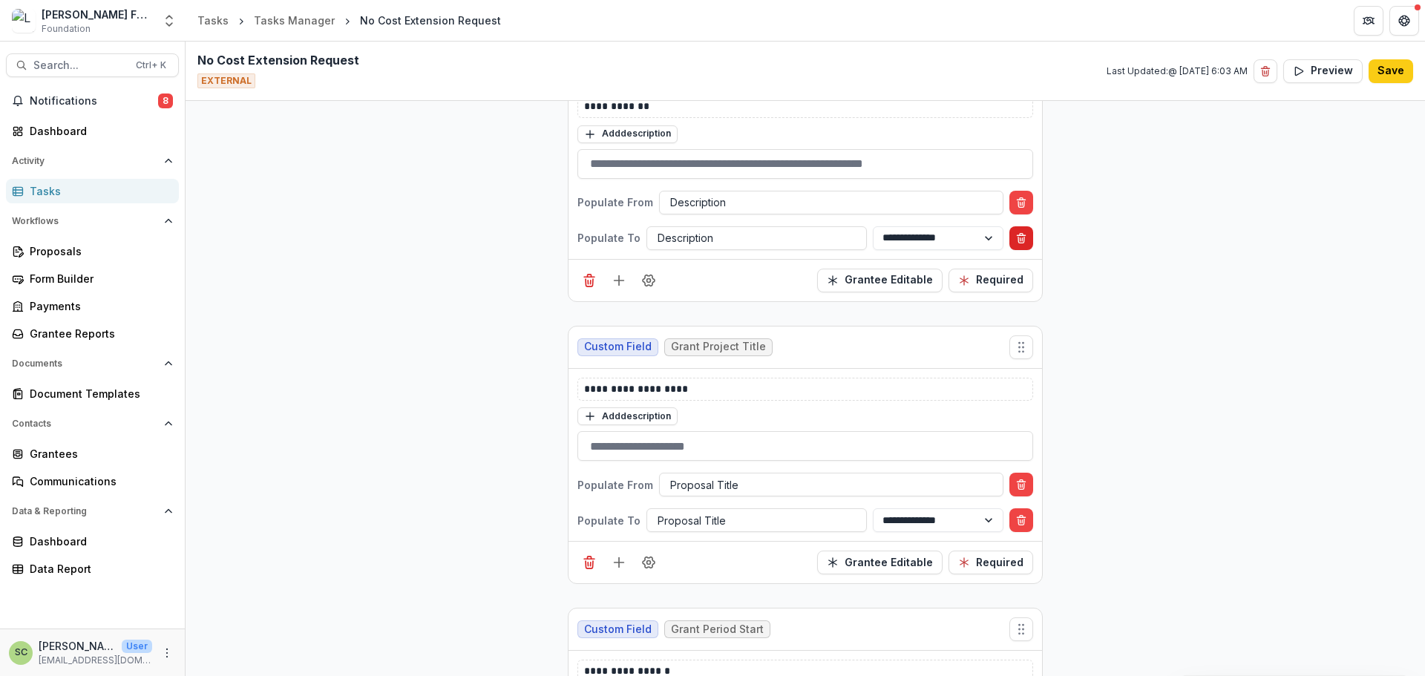
click at [1018, 243] on icon "Delete condition" at bounding box center [1021, 240] width 6 height 6
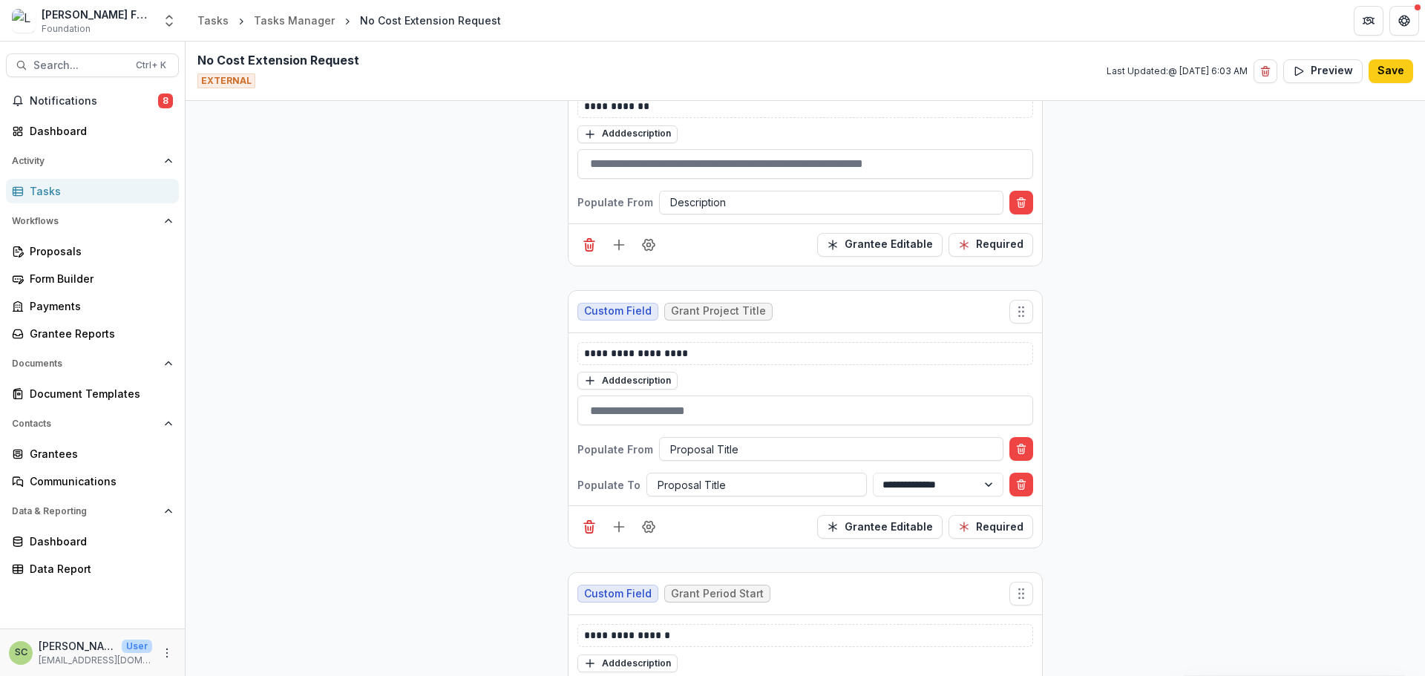
click at [1195, 258] on div "**********" at bounding box center [805, 273] width 1239 height 7216
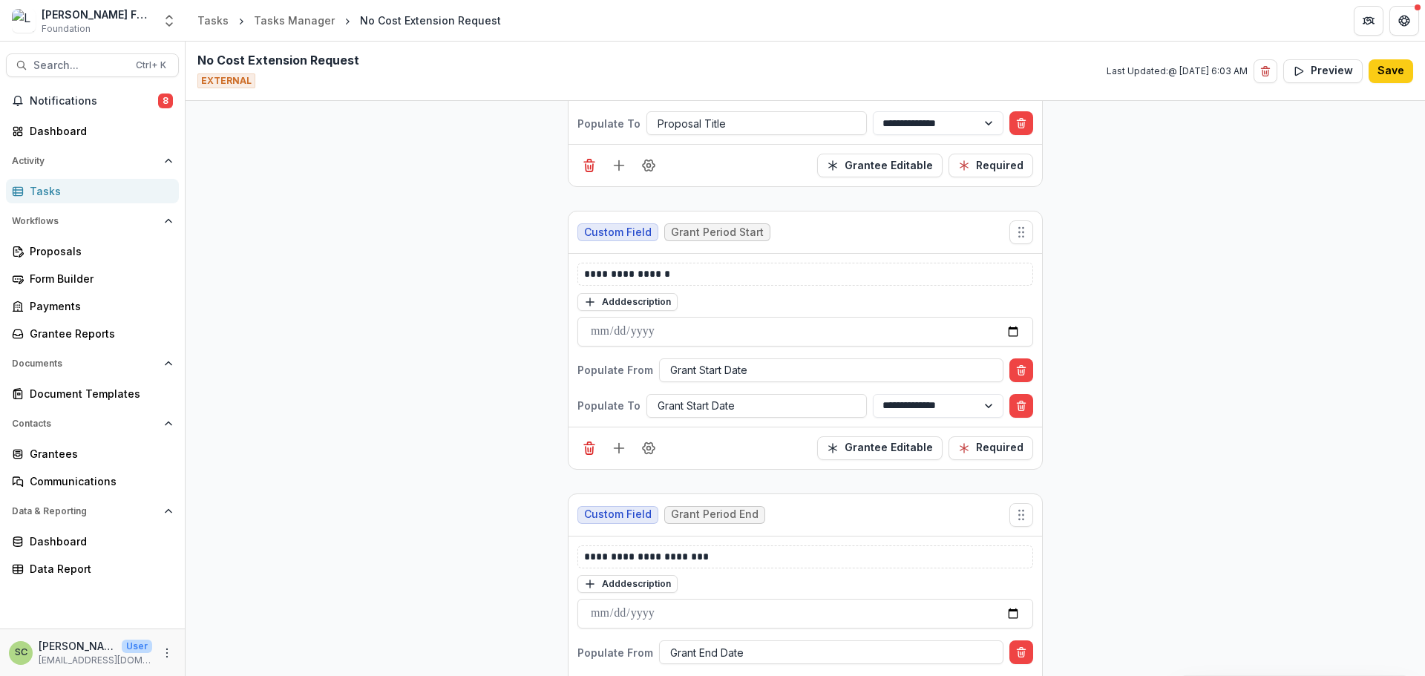
scroll to position [3934, 0]
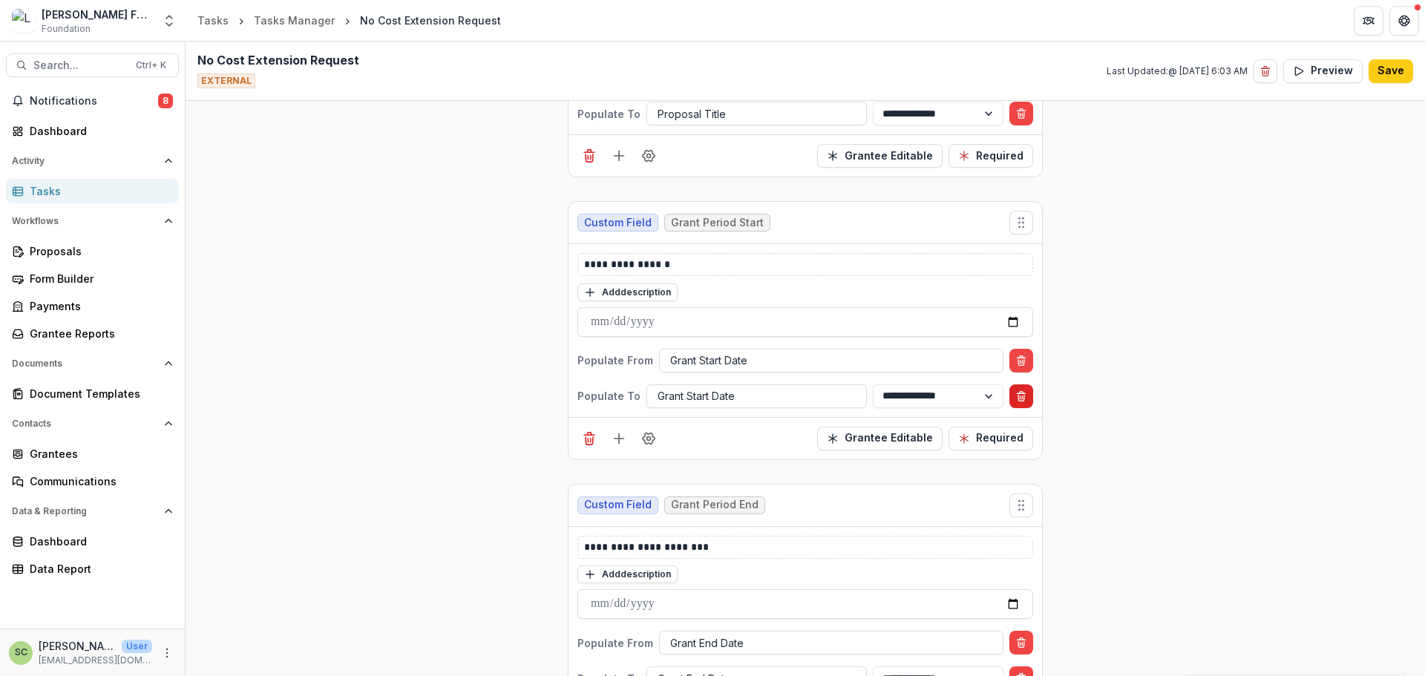
click at [1028, 393] on button "Delete condition" at bounding box center [1021, 396] width 24 height 24
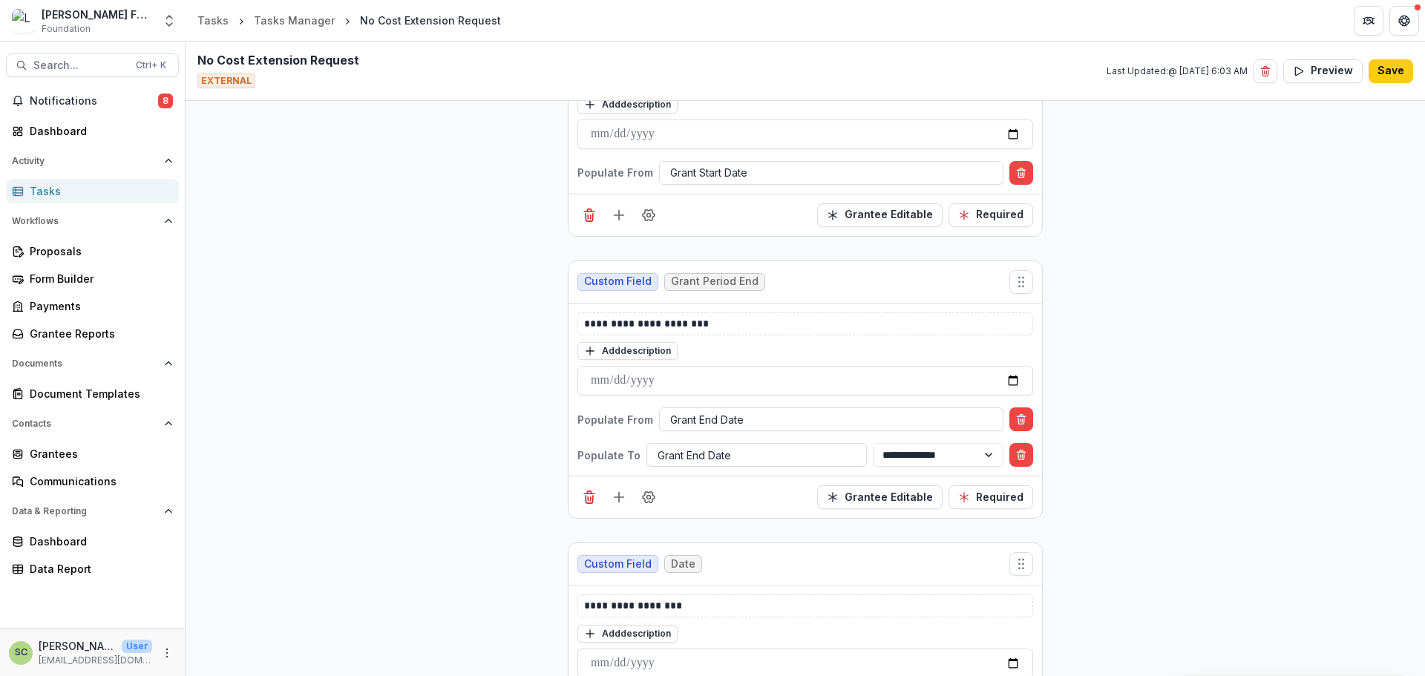
scroll to position [4156, 0]
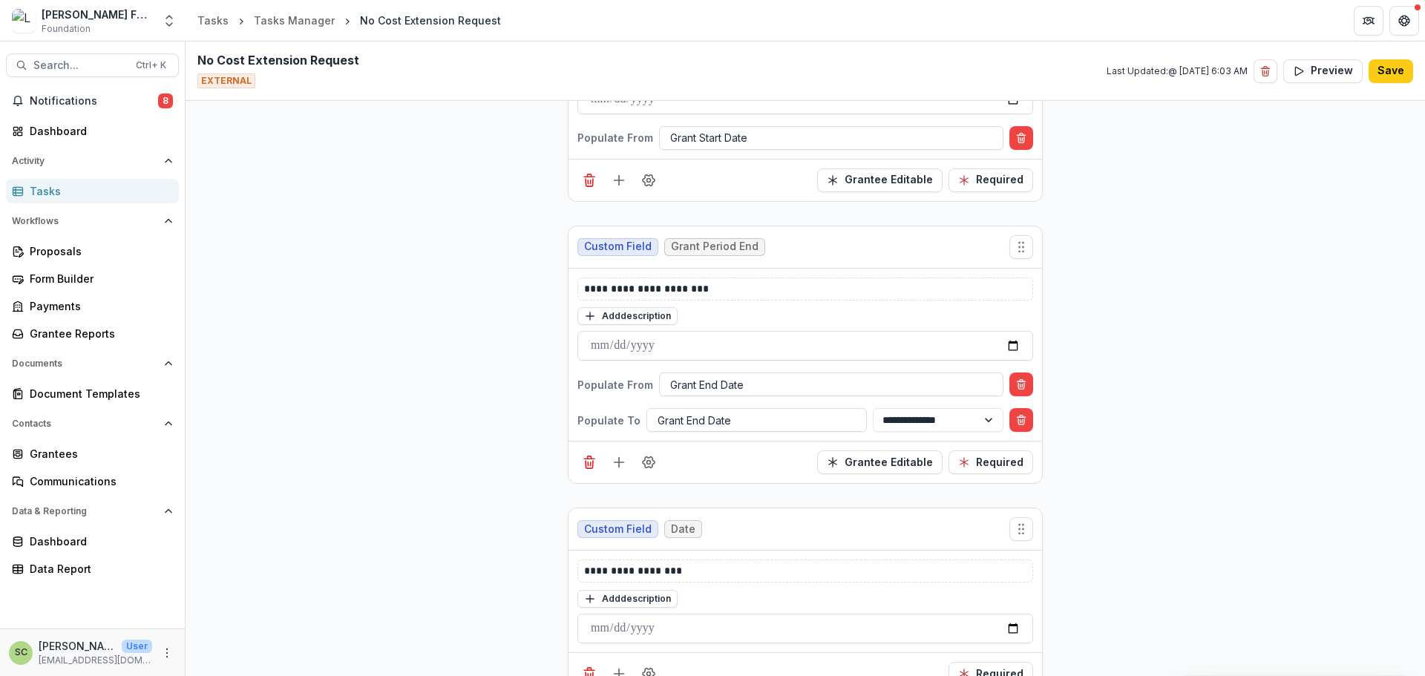
click at [1032, 416] on div "**********" at bounding box center [806, 355] width 474 height 173
click at [1016, 415] on icon "Delete condition" at bounding box center [1021, 420] width 12 height 12
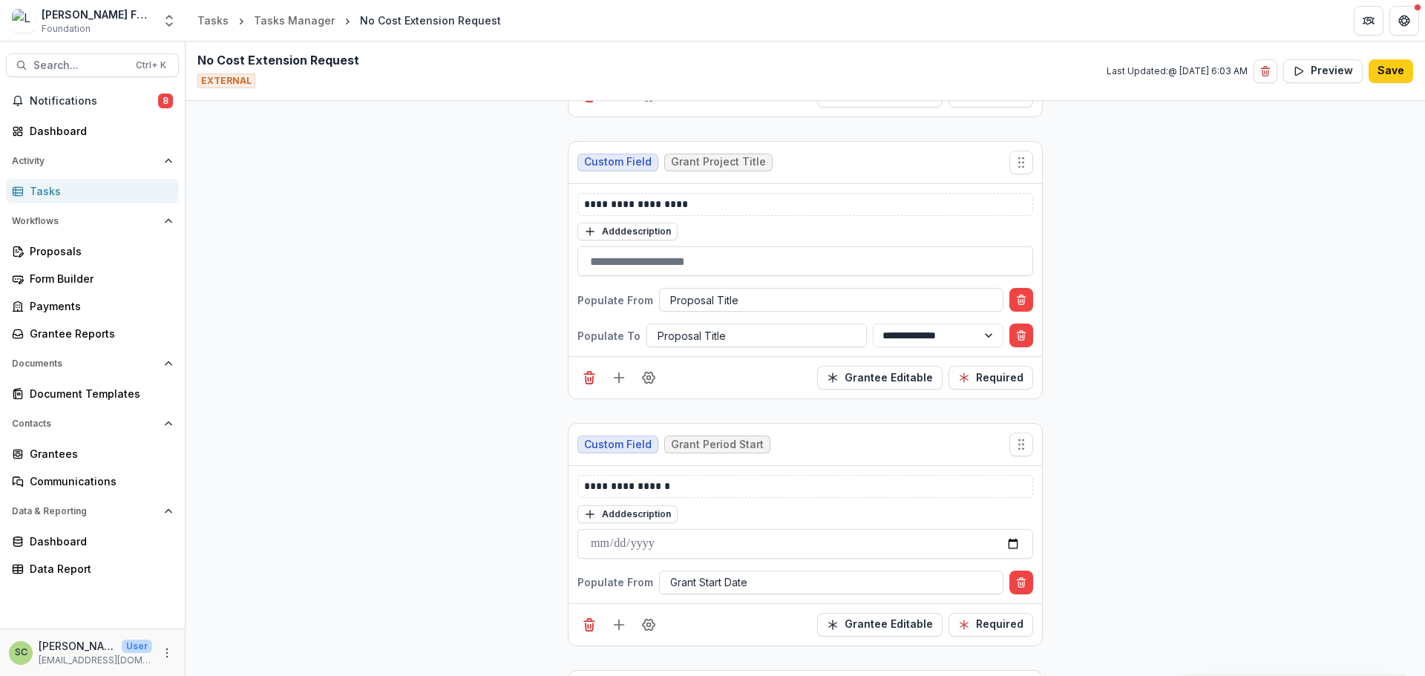
scroll to position [3711, 0]
click at [1012, 331] on button "Delete condition" at bounding box center [1021, 336] width 24 height 24
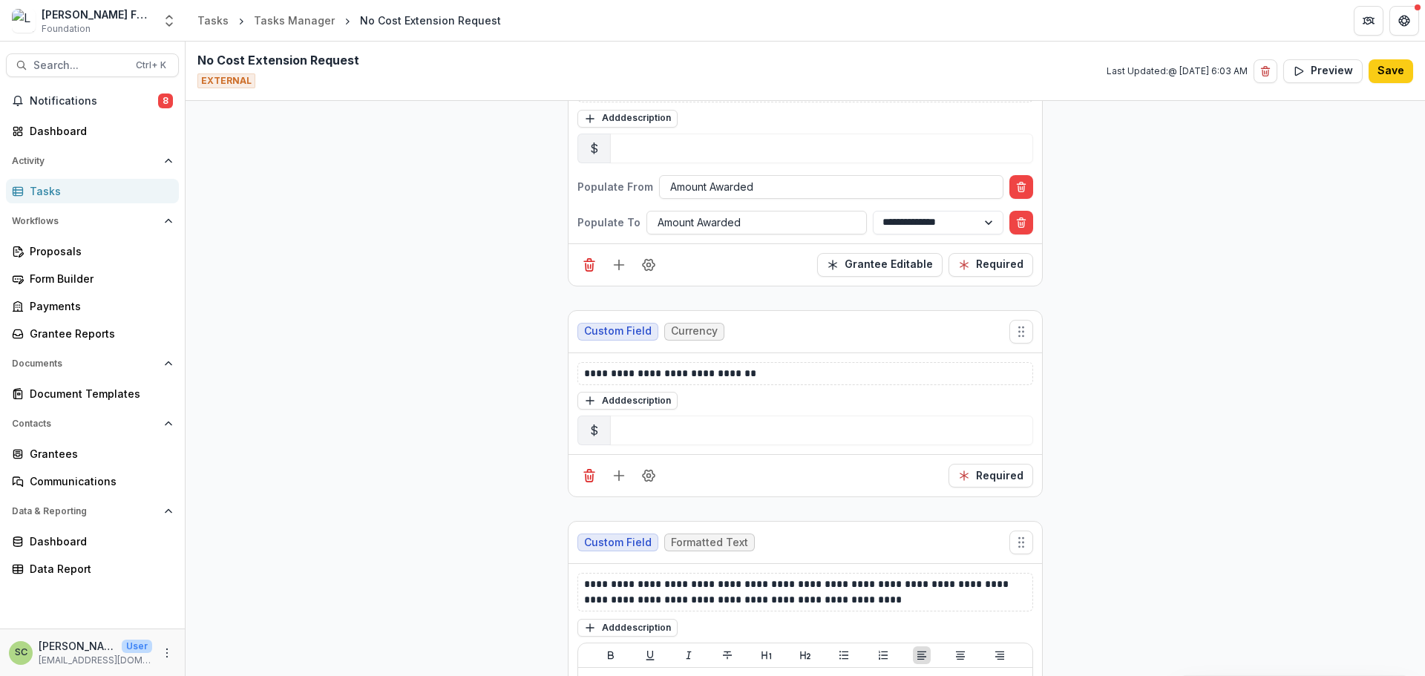
scroll to position [4750, 0]
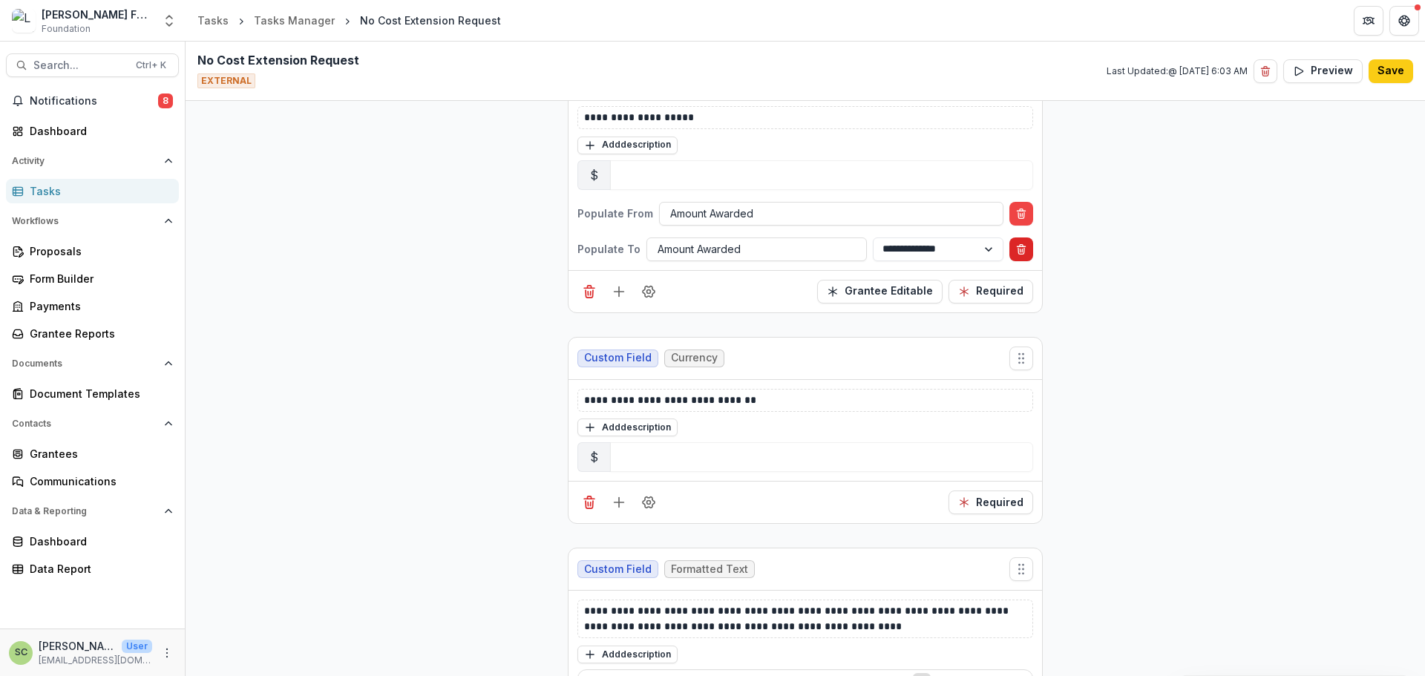
click at [1021, 255] on icon "Delete condition" at bounding box center [1021, 249] width 12 height 12
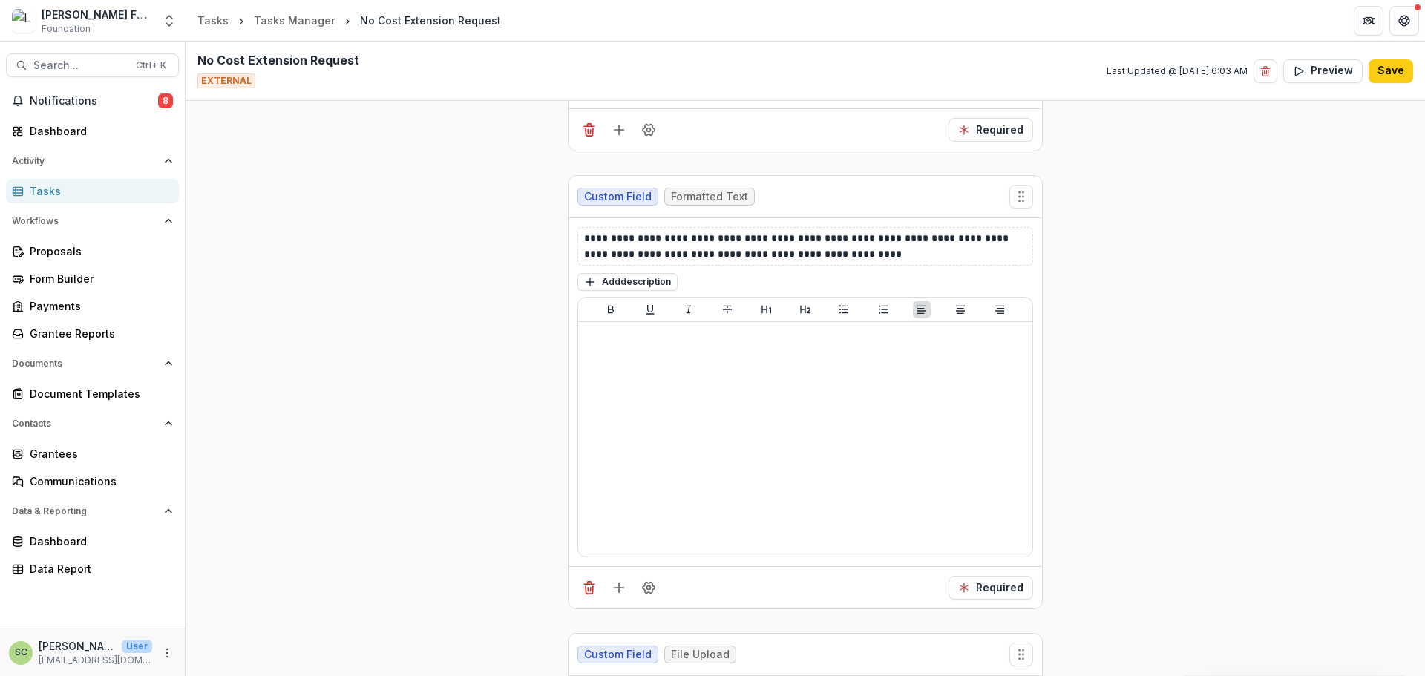
scroll to position [5121, 0]
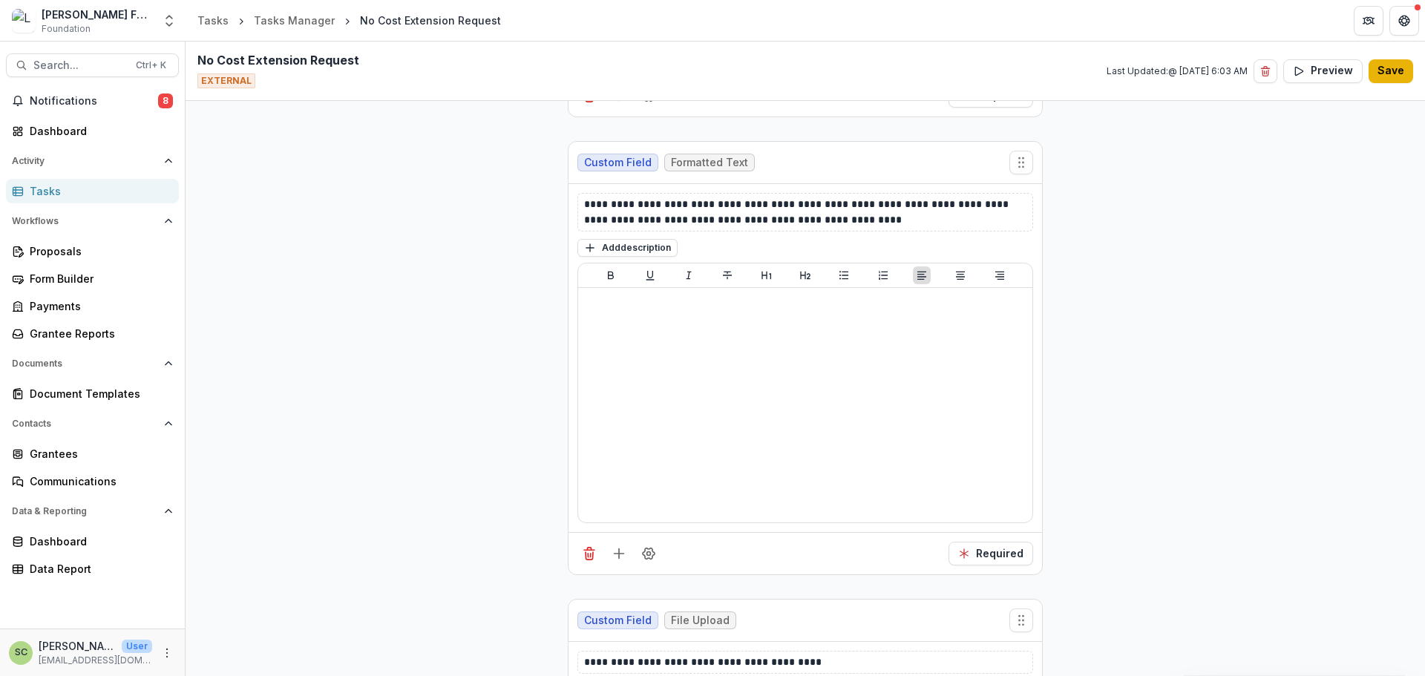
click at [1386, 67] on button "Save" at bounding box center [1391, 71] width 45 height 24
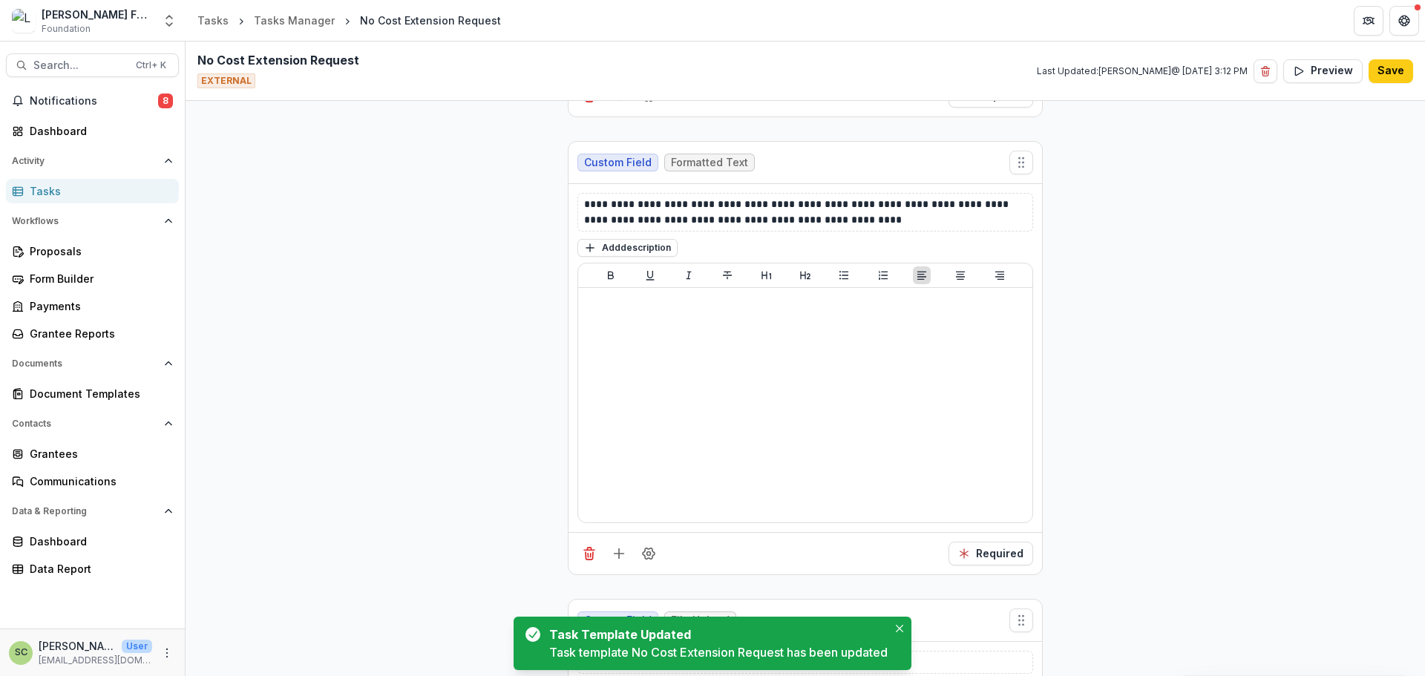
click at [138, 194] on div "Tasks" at bounding box center [98, 191] width 137 height 16
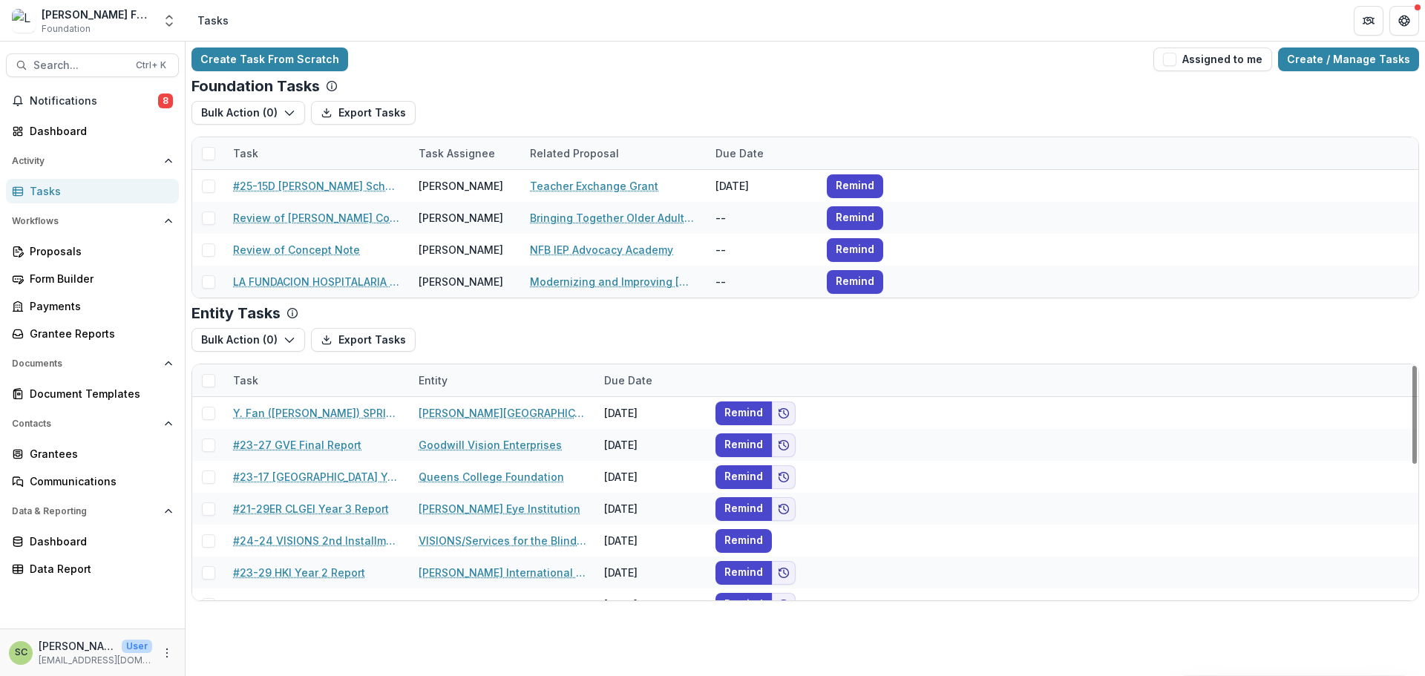
click at [1031, 337] on div "Bulk Action ( 0 ) Export Tasks Bulk Cancel ( 0 )" at bounding box center [805, 340] width 1228 height 24
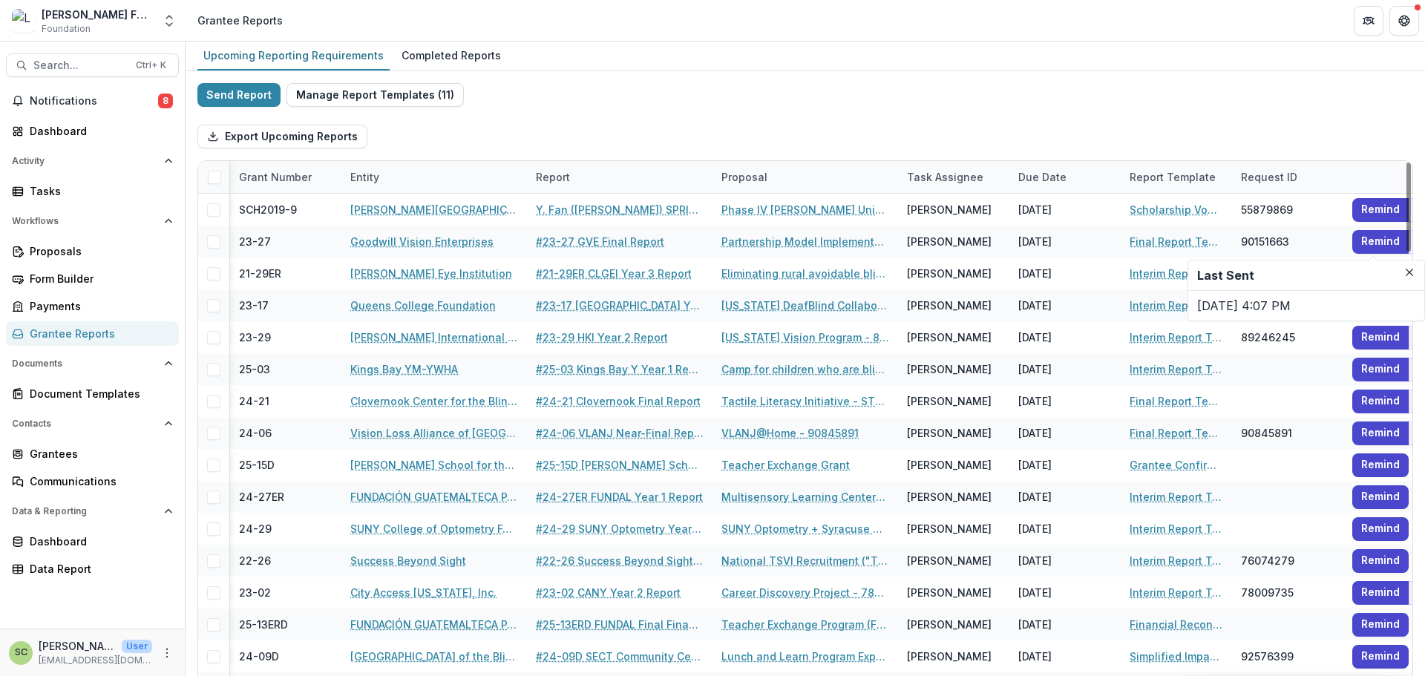
scroll to position [0, 47]
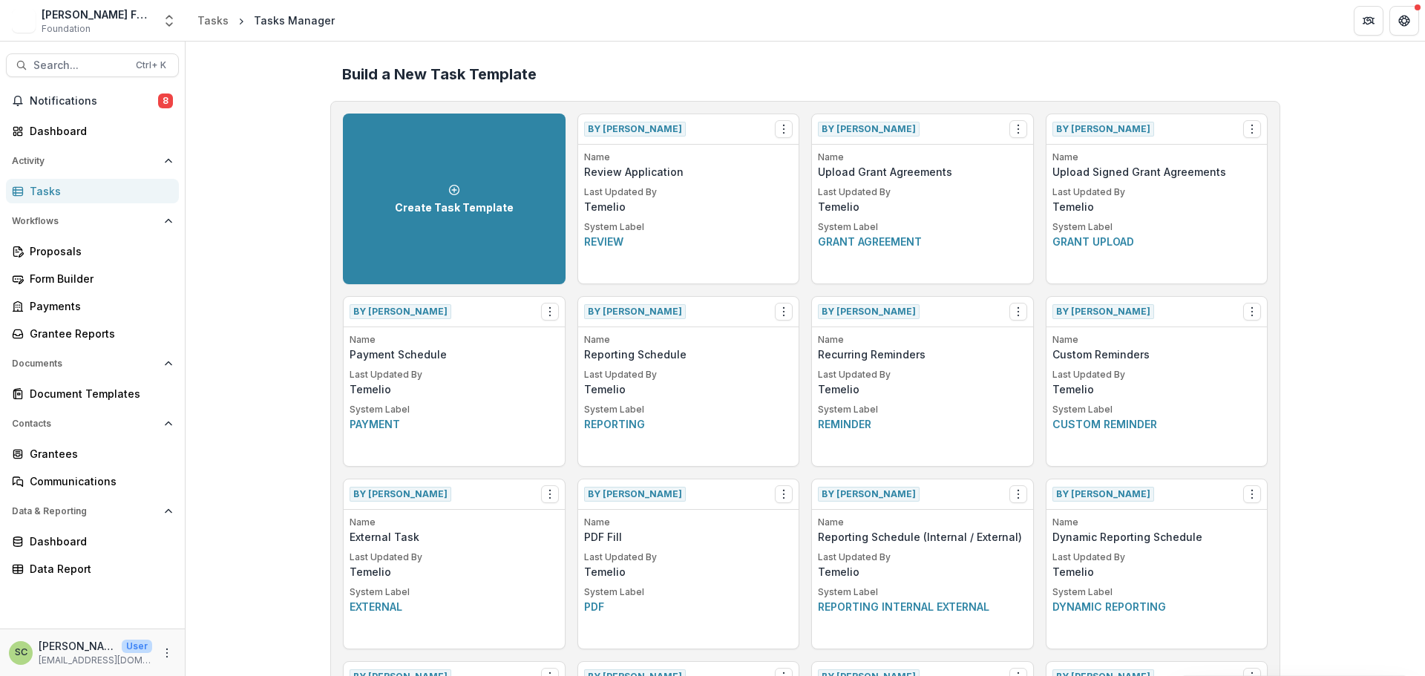
scroll to position [1456, 0]
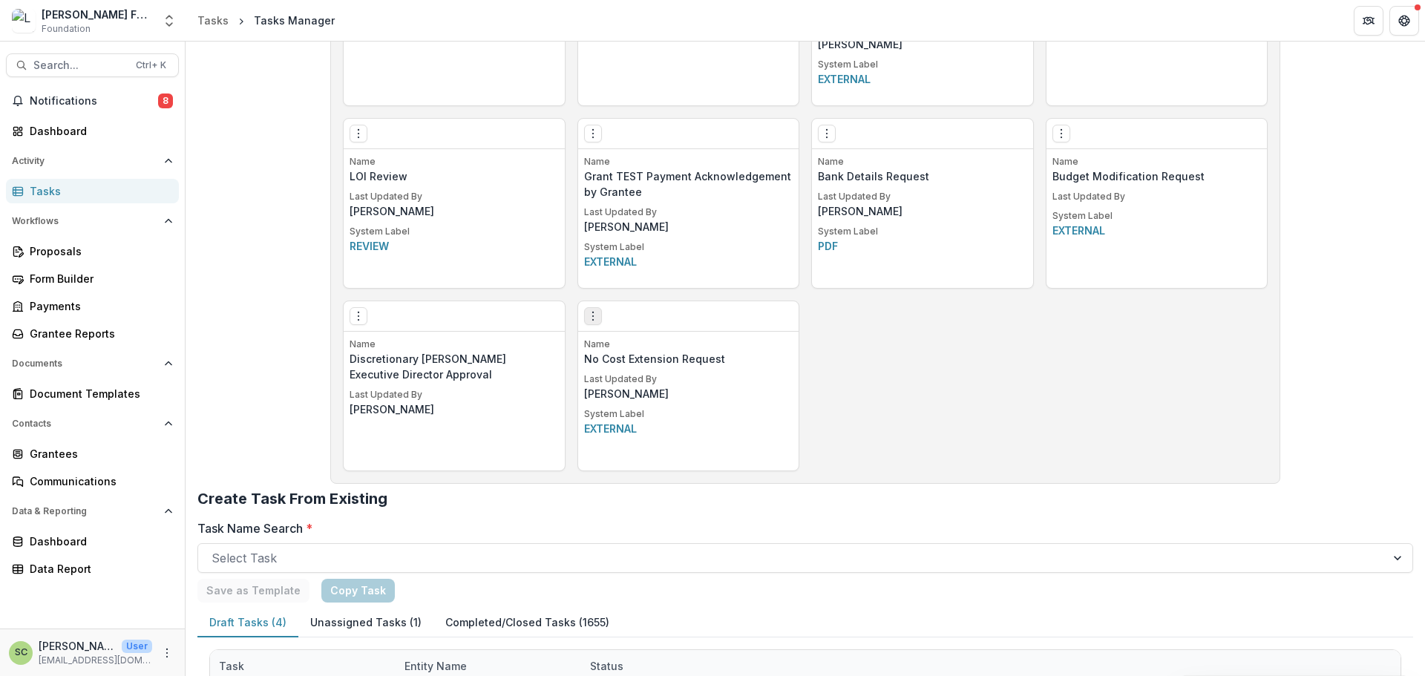
click at [589, 316] on icon "Options" at bounding box center [593, 316] width 12 height 12
click at [637, 393] on link "Create Task From Template" at bounding box center [677, 396] width 182 height 24
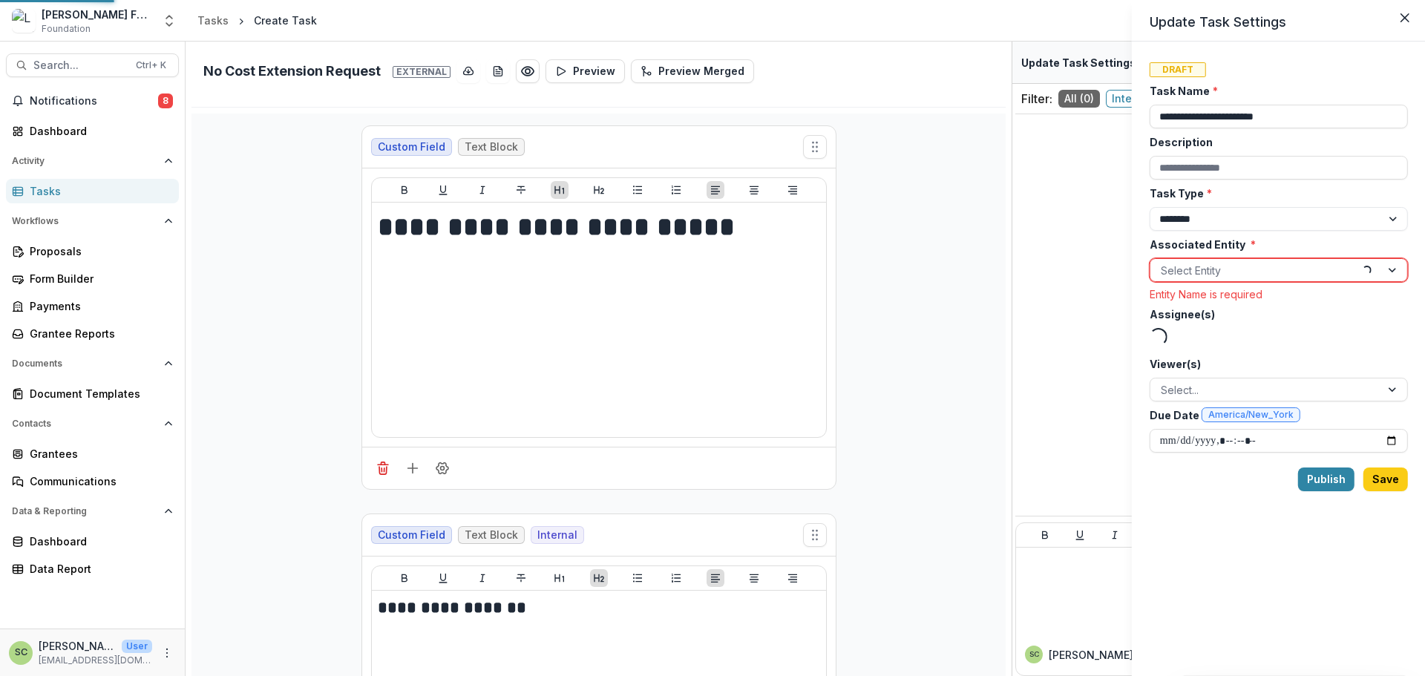
click at [966, 157] on div "**********" at bounding box center [712, 338] width 1425 height 676
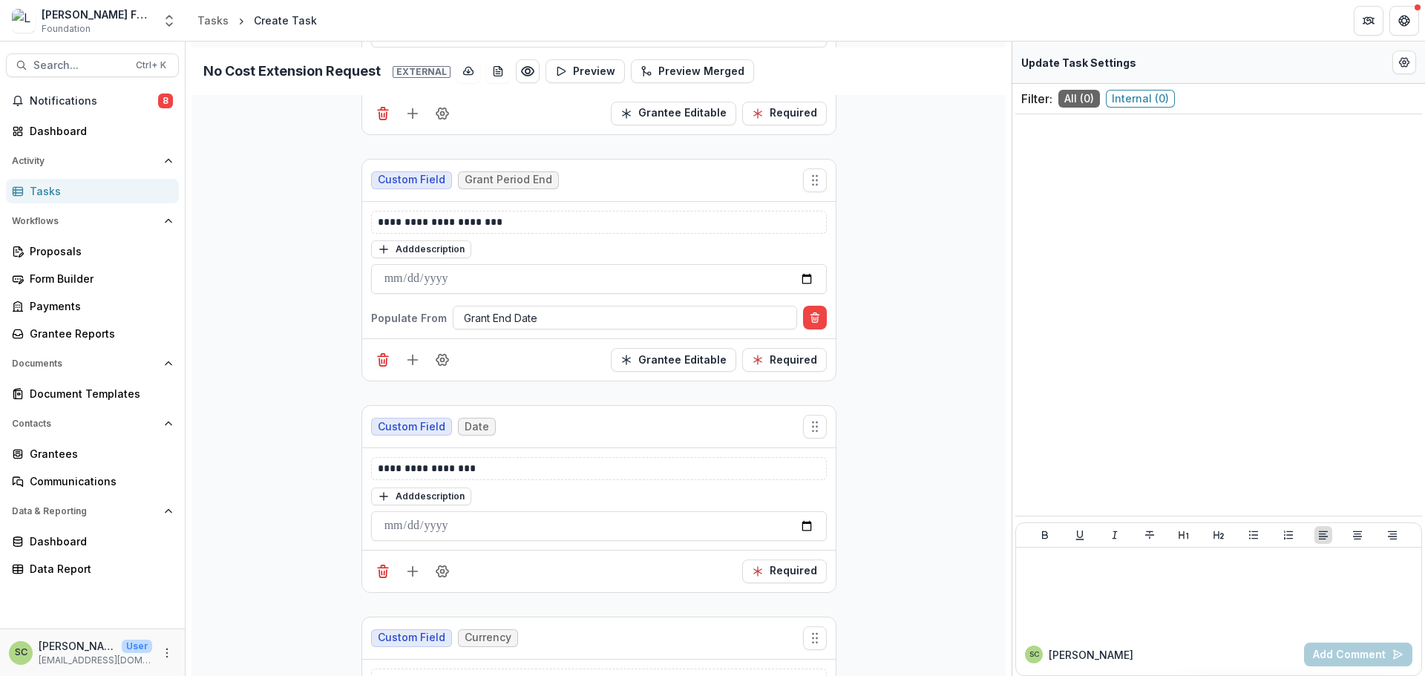
scroll to position [4230, 0]
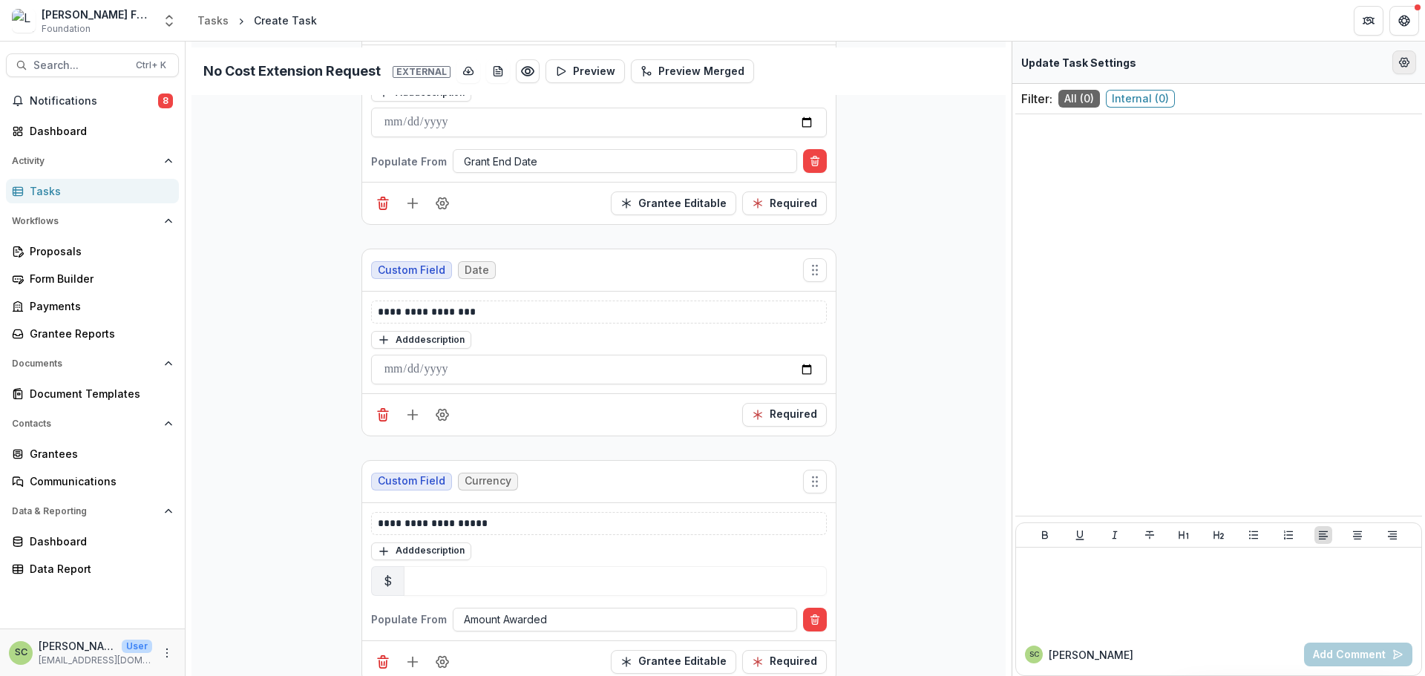
click at [1394, 65] on button "Edit Form Settings" at bounding box center [1404, 62] width 24 height 24
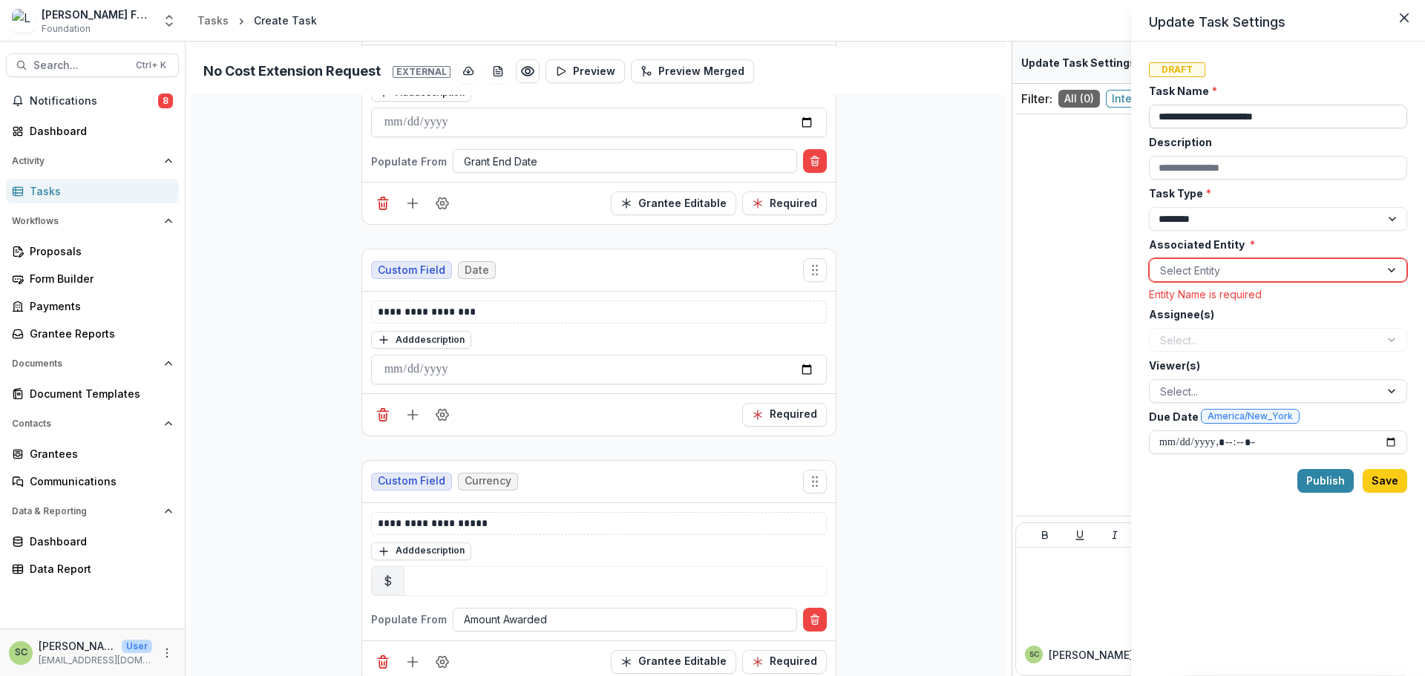
click at [1156, 115] on input "**********" at bounding box center [1278, 117] width 258 height 24
type input "**********"
drag, startPoint x: 1181, startPoint y: 219, endPoint x: 1192, endPoint y: 275, distance: 56.8
click at [1181, 219] on select "******** ********" at bounding box center [1278, 219] width 258 height 24
select select "********"
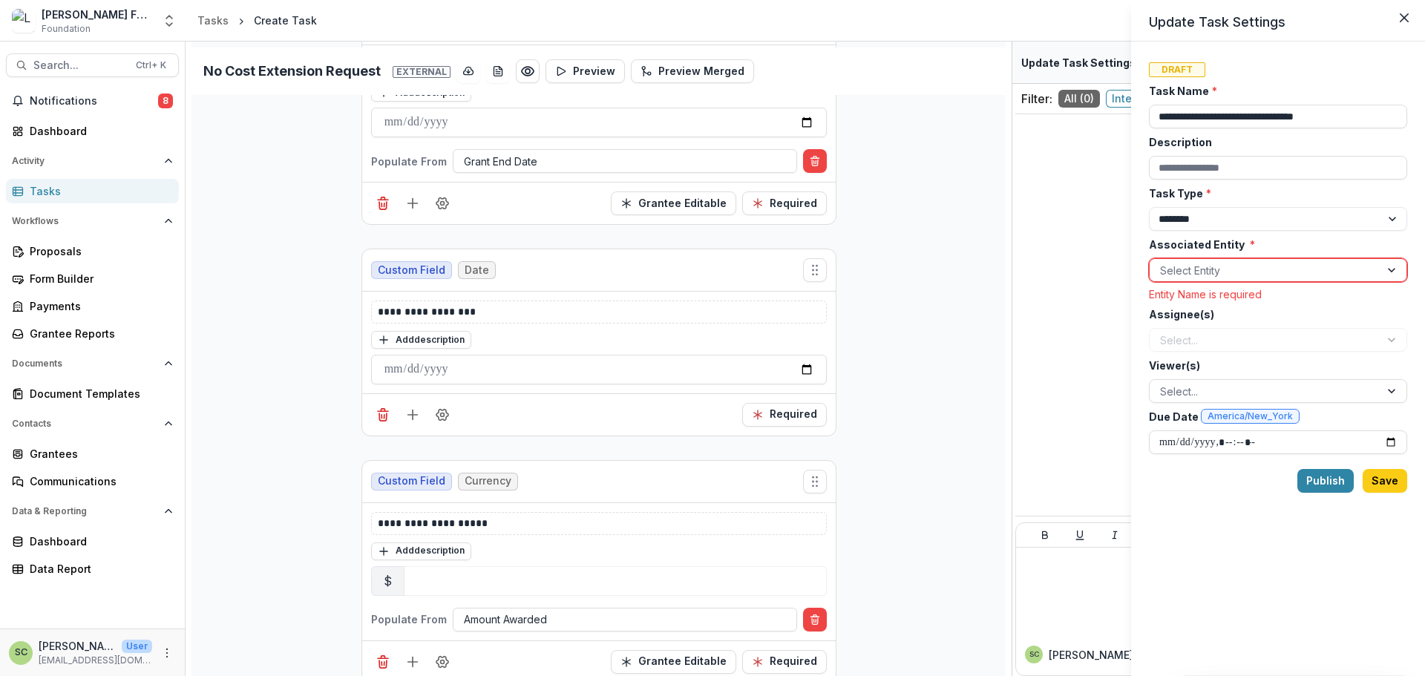
click at [1149, 207] on select "******** ********" at bounding box center [1278, 219] width 258 height 24
click at [1190, 275] on div at bounding box center [1264, 270] width 209 height 19
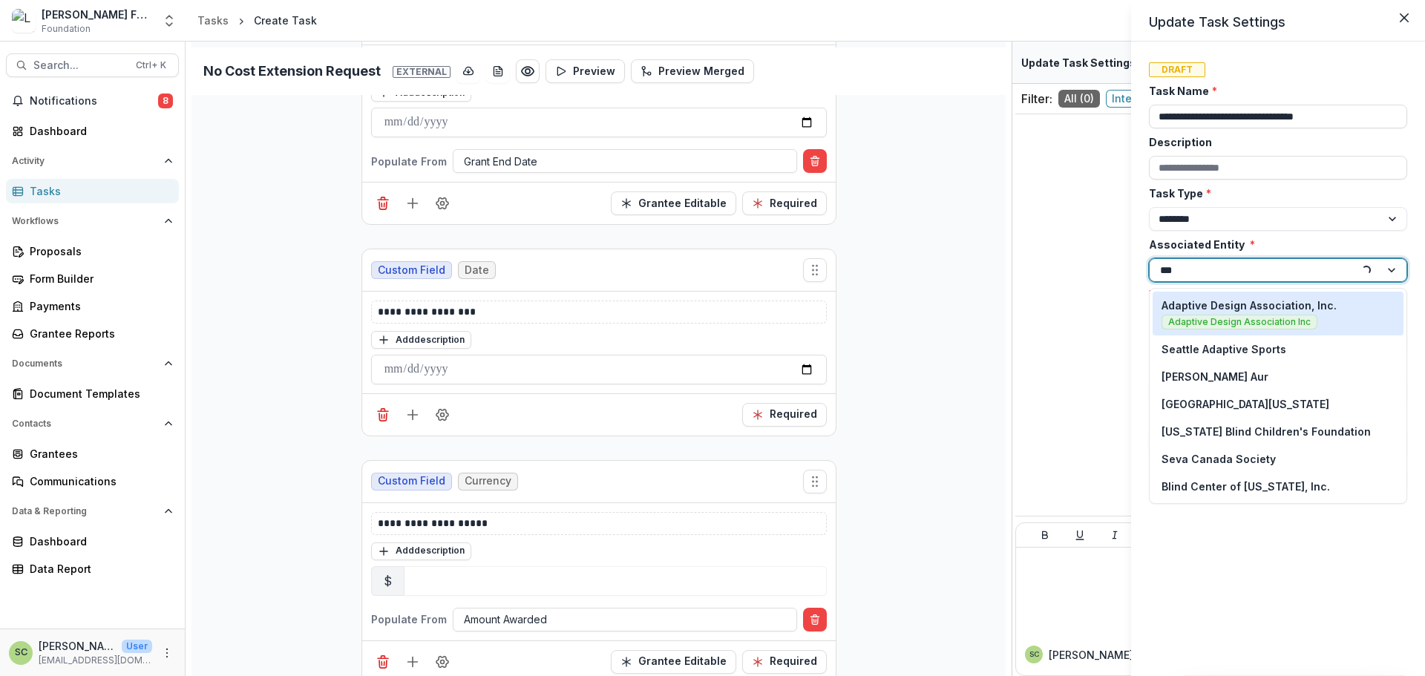
type input "****"
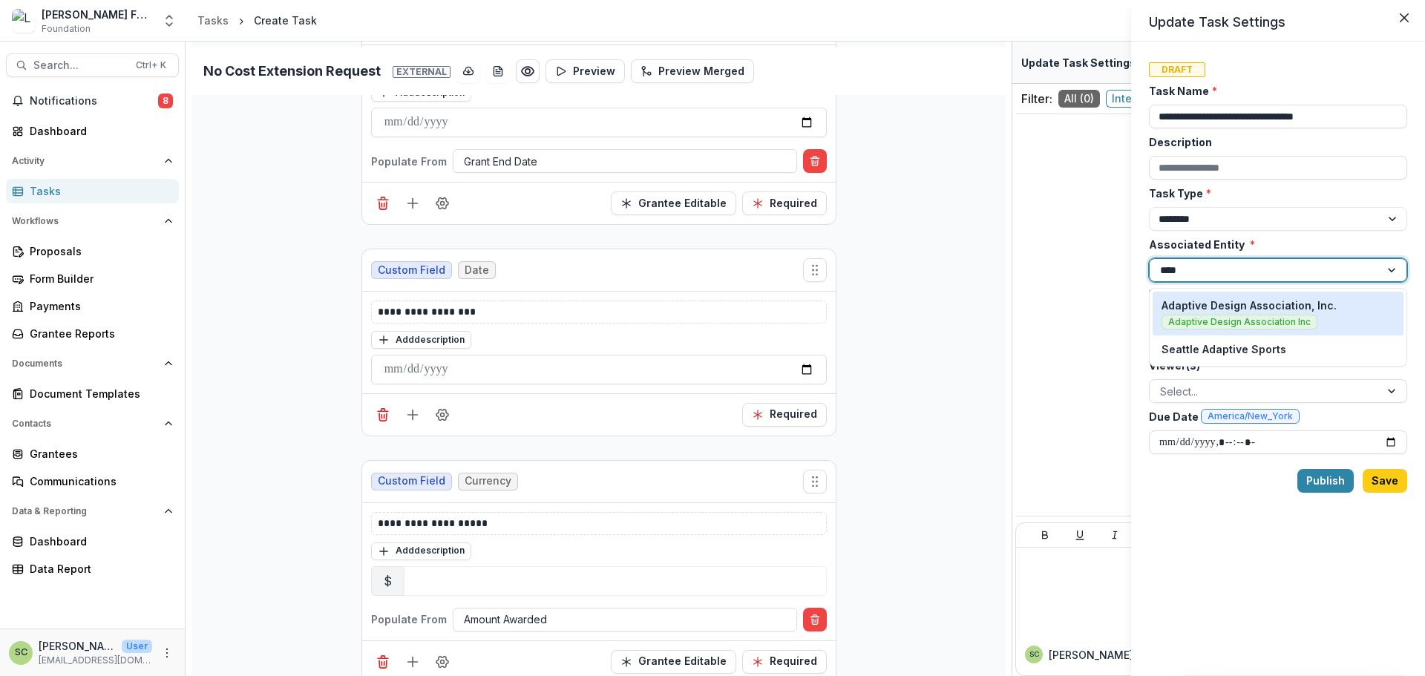
click at [1229, 316] on span "Adaptive Design Association Inc" at bounding box center [1240, 322] width 156 height 15
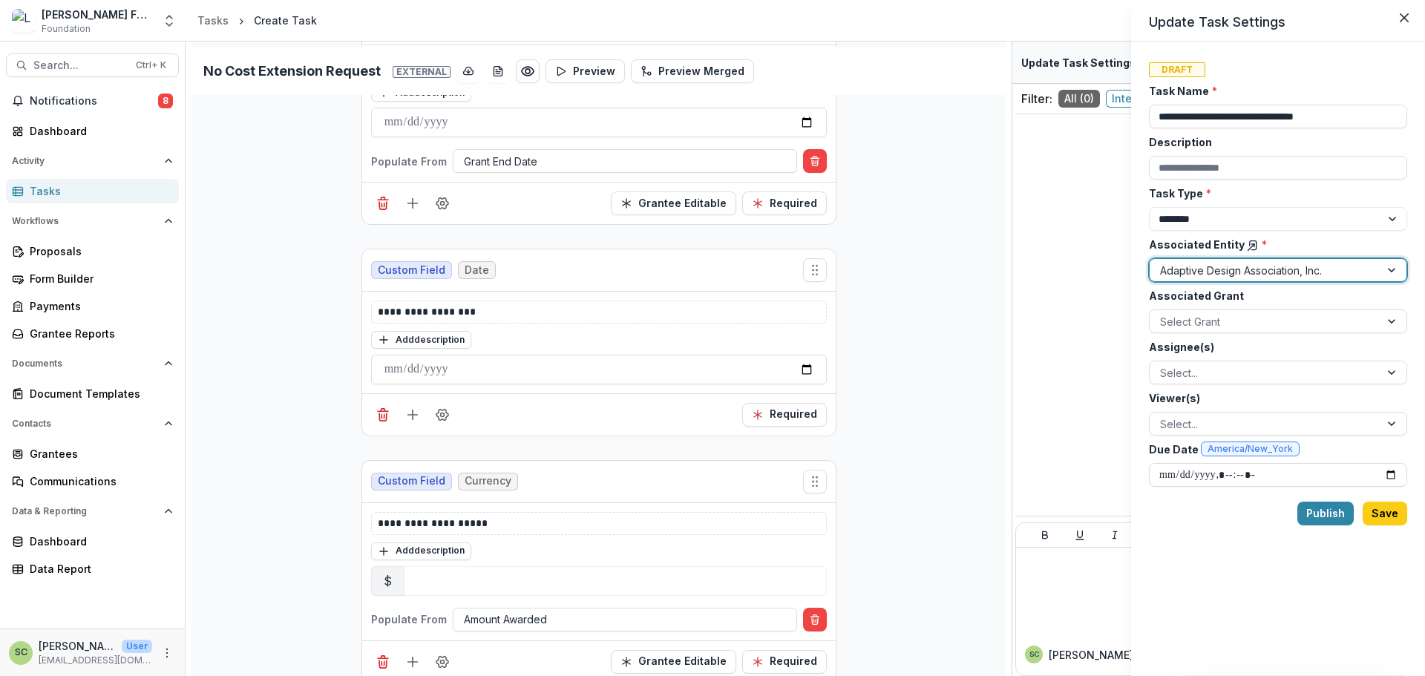
click at [1219, 345] on label "Assignee(s)" at bounding box center [1273, 347] width 249 height 16
click at [1163, 365] on input "Assignee(s)" at bounding box center [1161, 373] width 3 height 16
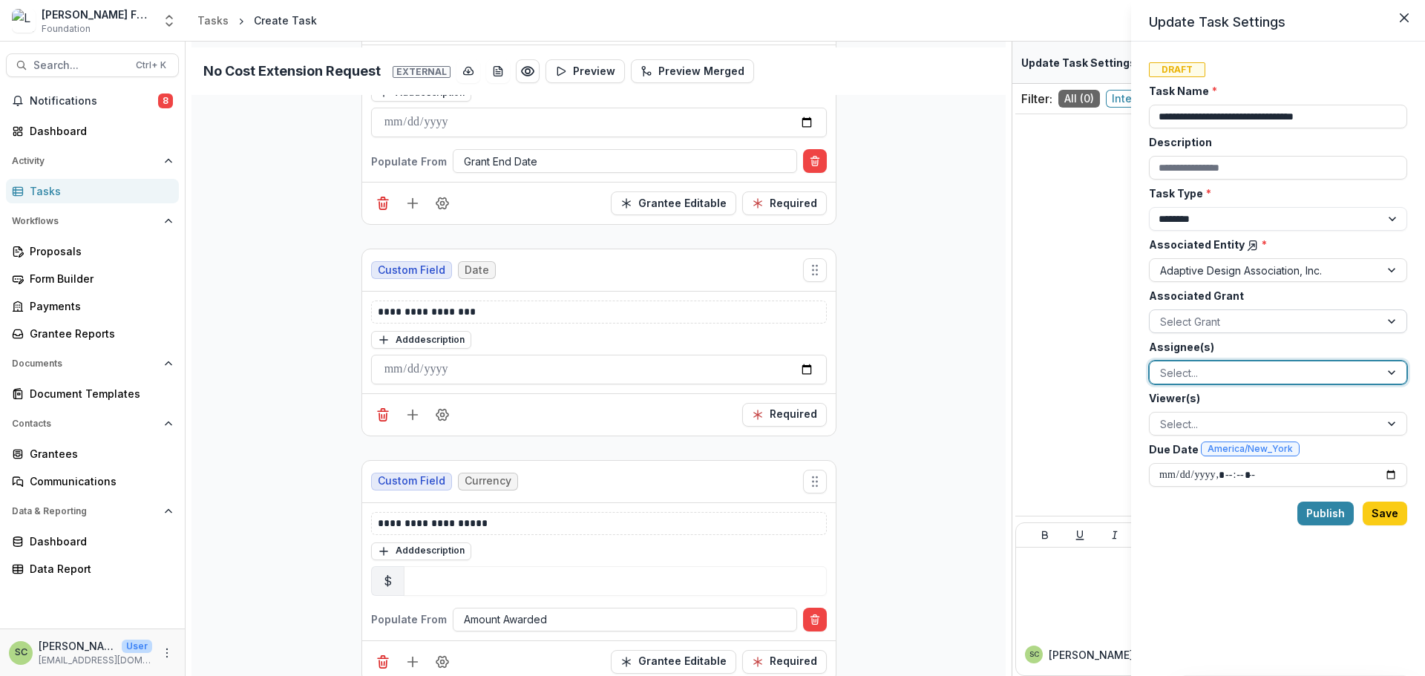
click at [1216, 321] on div at bounding box center [1264, 321] width 209 height 19
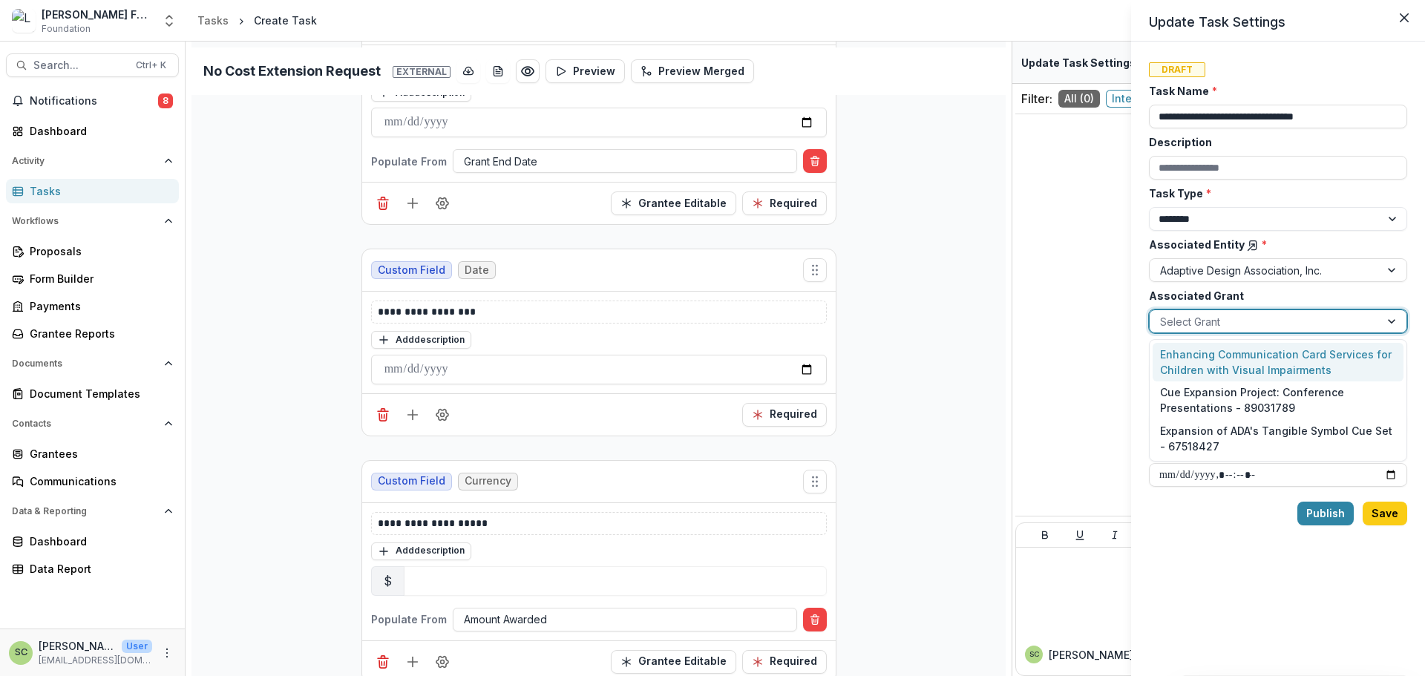
click at [1219, 361] on div "Enhancing Communication Card Services for Children with Visual Impairments" at bounding box center [1278, 362] width 251 height 39
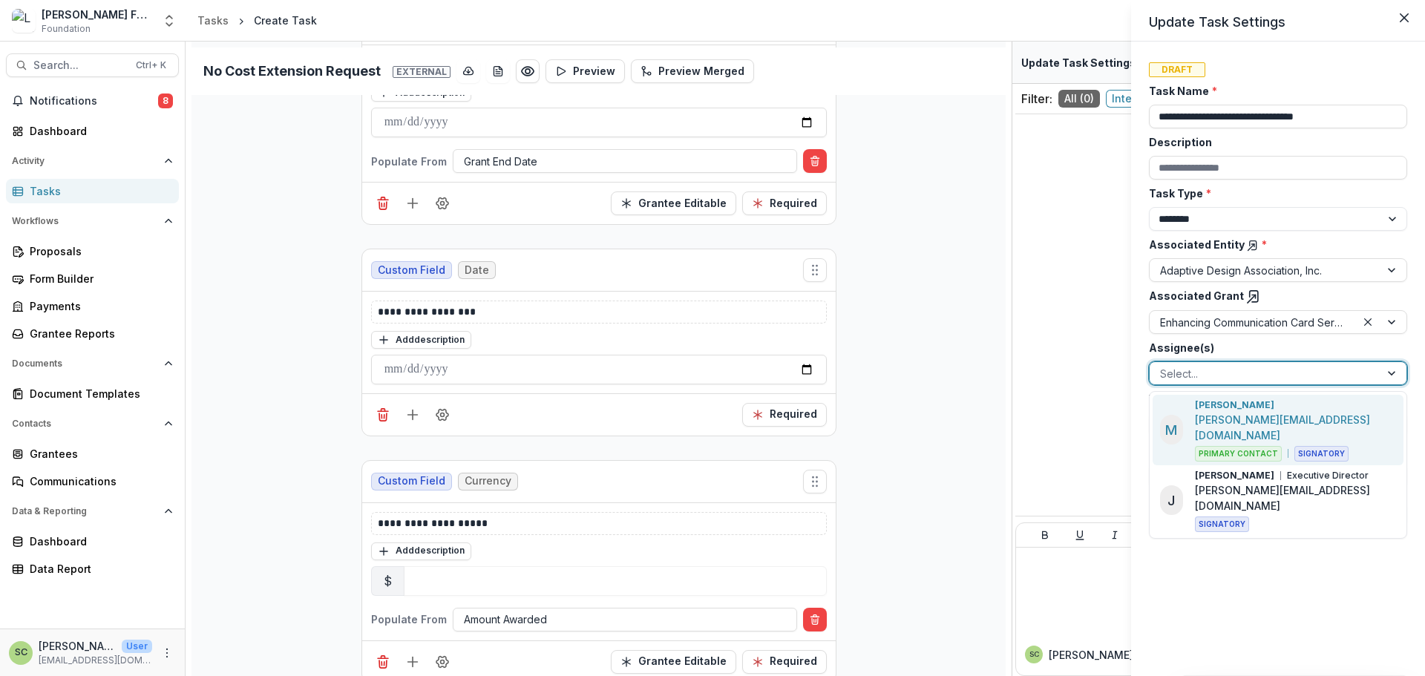
click at [1219, 379] on div at bounding box center [1264, 373] width 209 height 19
click at [1222, 410] on p "[PERSON_NAME]" at bounding box center [1234, 405] width 79 height 13
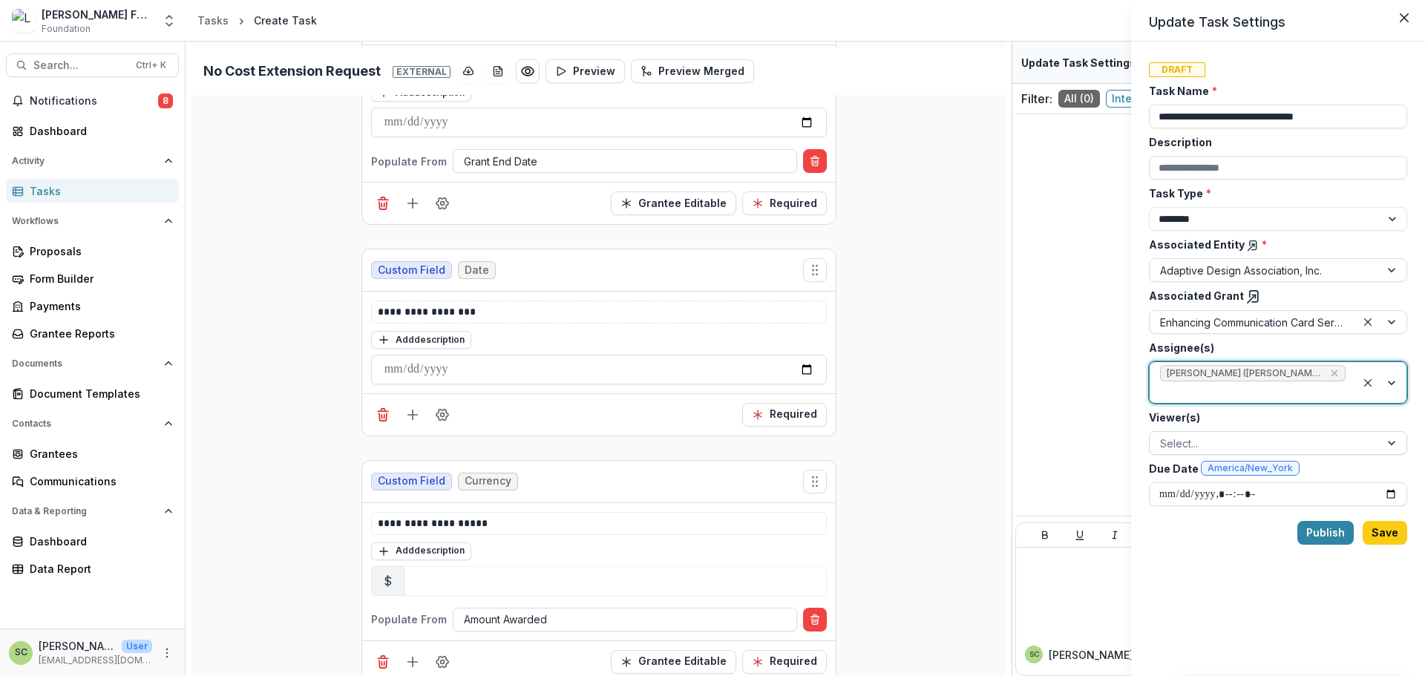
click at [1218, 451] on div at bounding box center [1264, 443] width 209 height 19
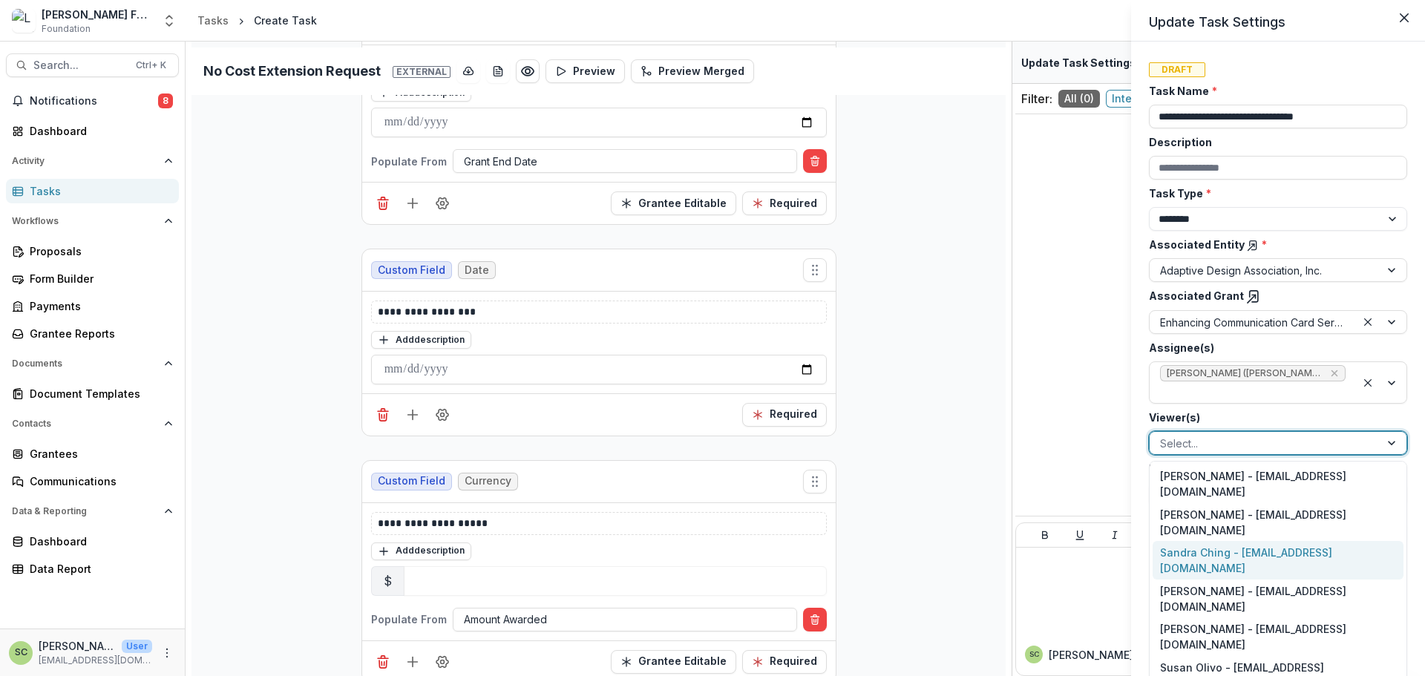
click at [1205, 541] on div "Sandra Ching - [EMAIL_ADDRESS][DOMAIN_NAME]" at bounding box center [1278, 560] width 251 height 39
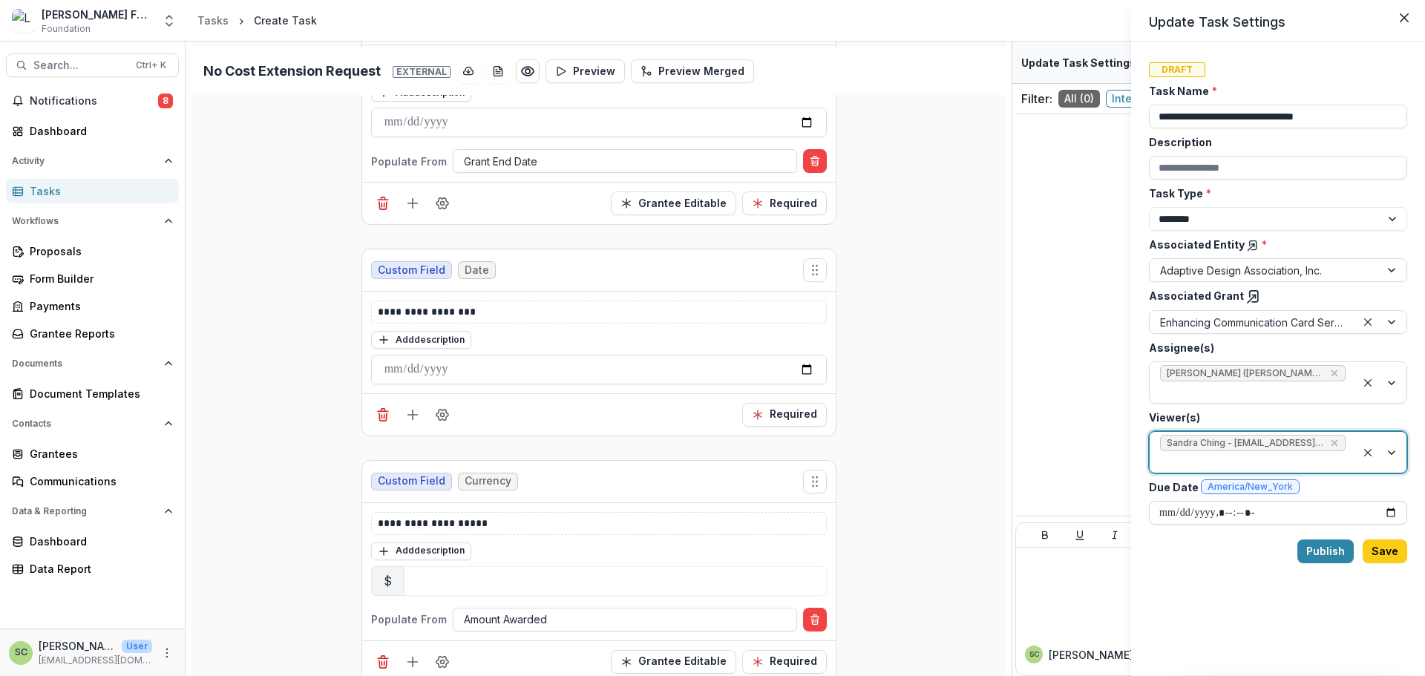
click at [1389, 513] on input "Due Date America/New_York" at bounding box center [1278, 513] width 258 height 24
type input "**********"
click at [917, 265] on div "**********" at bounding box center [712, 338] width 1425 height 676
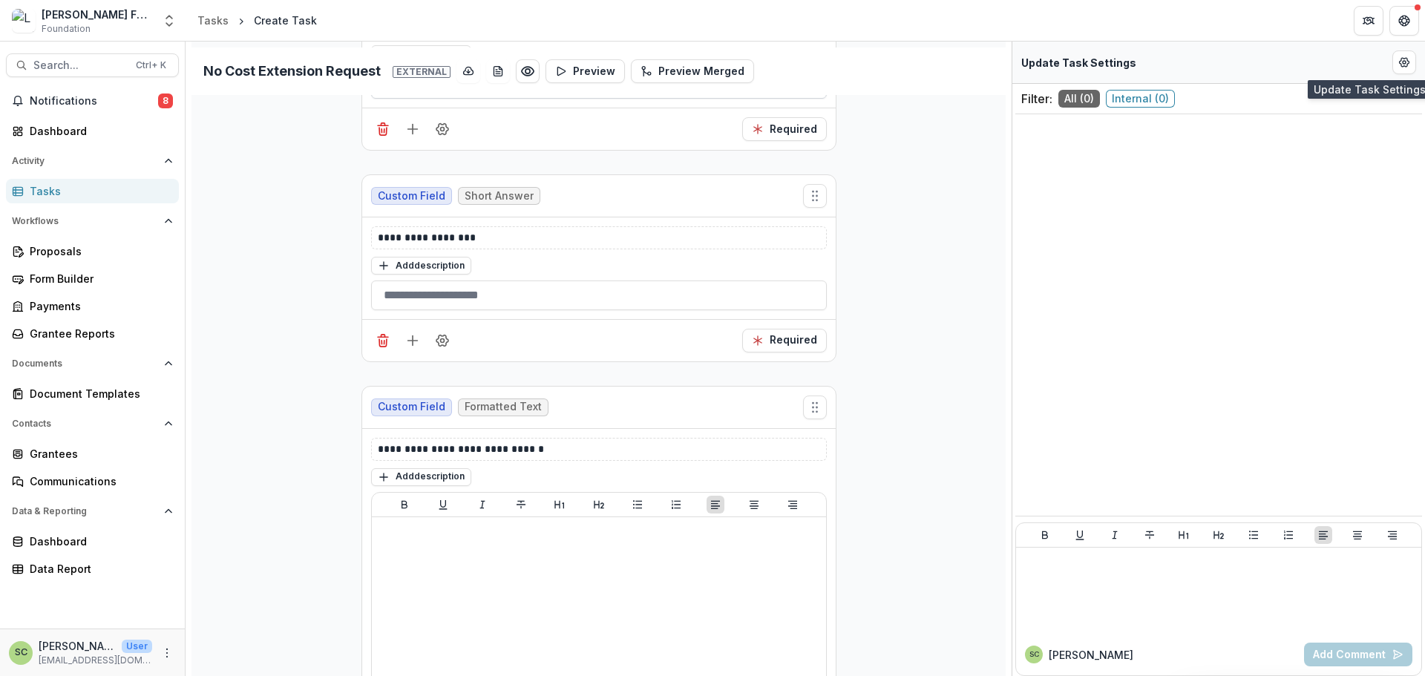
scroll to position [6516, 0]
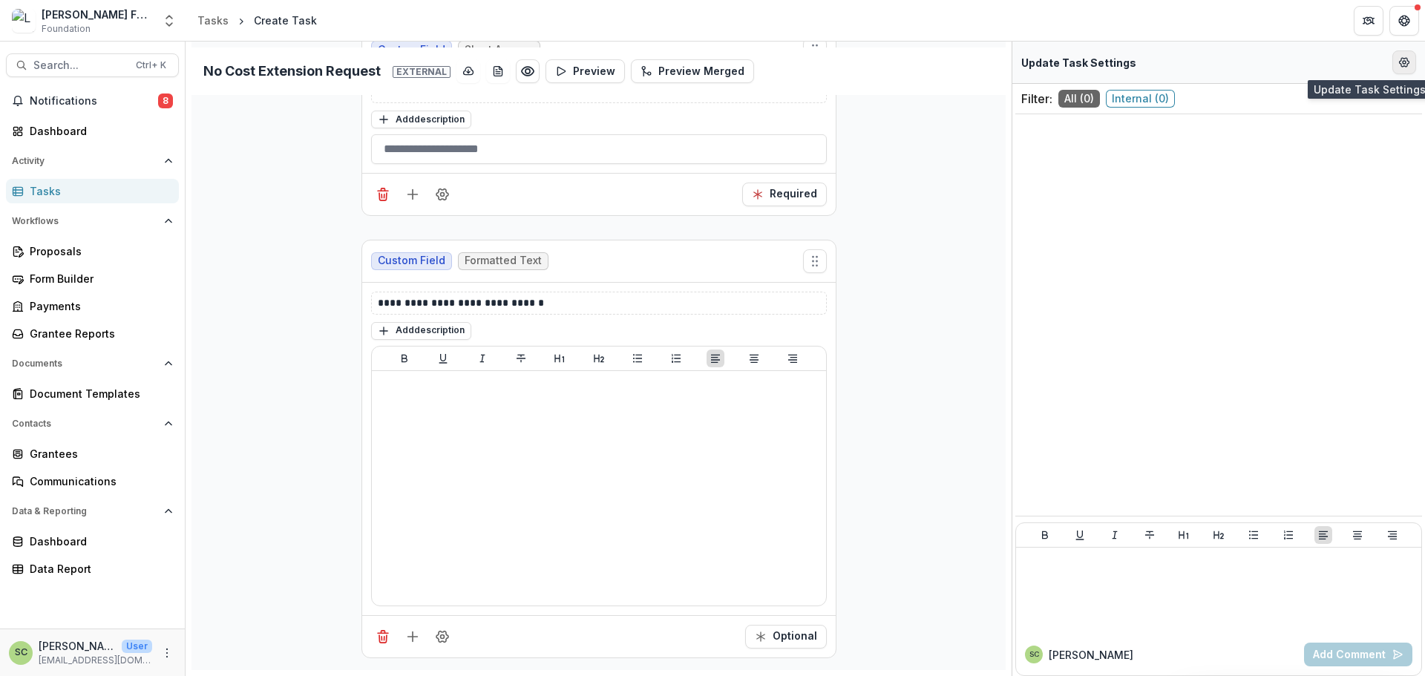
click at [1402, 57] on icon "Edit Form Settings" at bounding box center [1404, 62] width 12 height 12
select select "********"
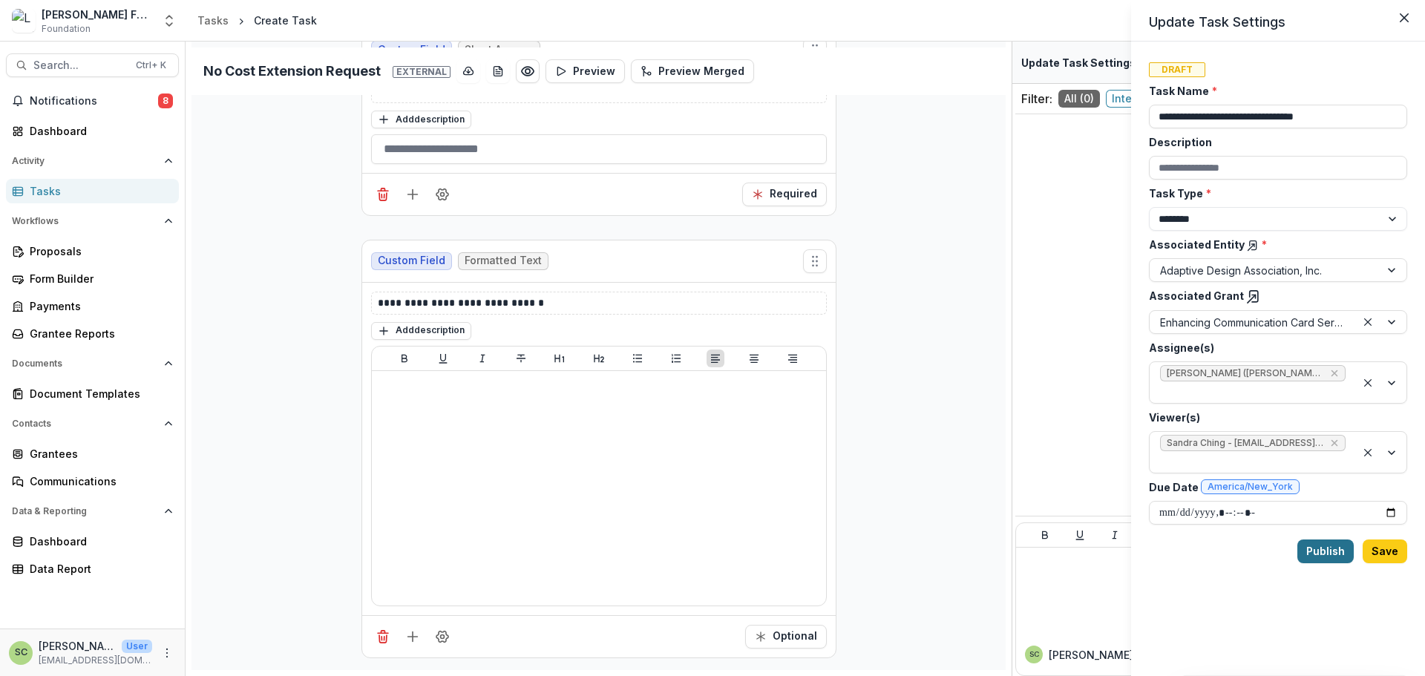
click at [1334, 554] on button "Publish" at bounding box center [1325, 552] width 56 height 24
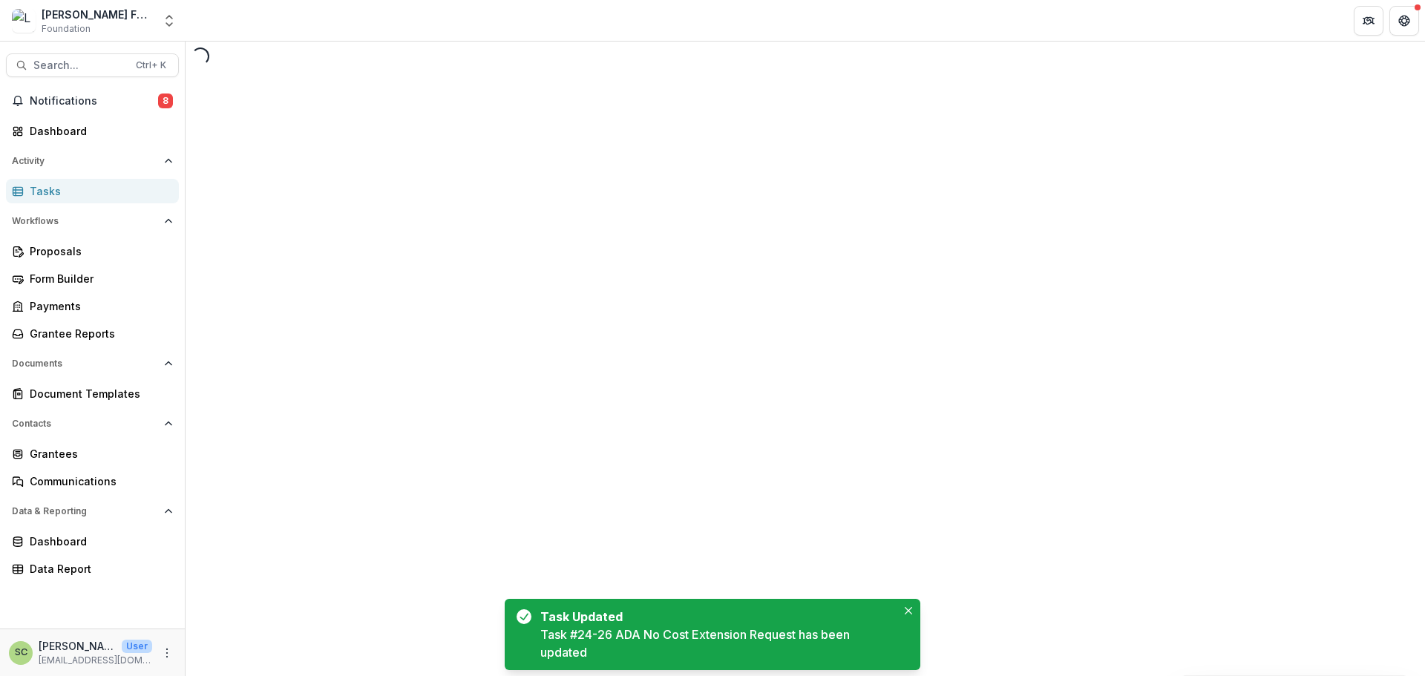
select select "********"
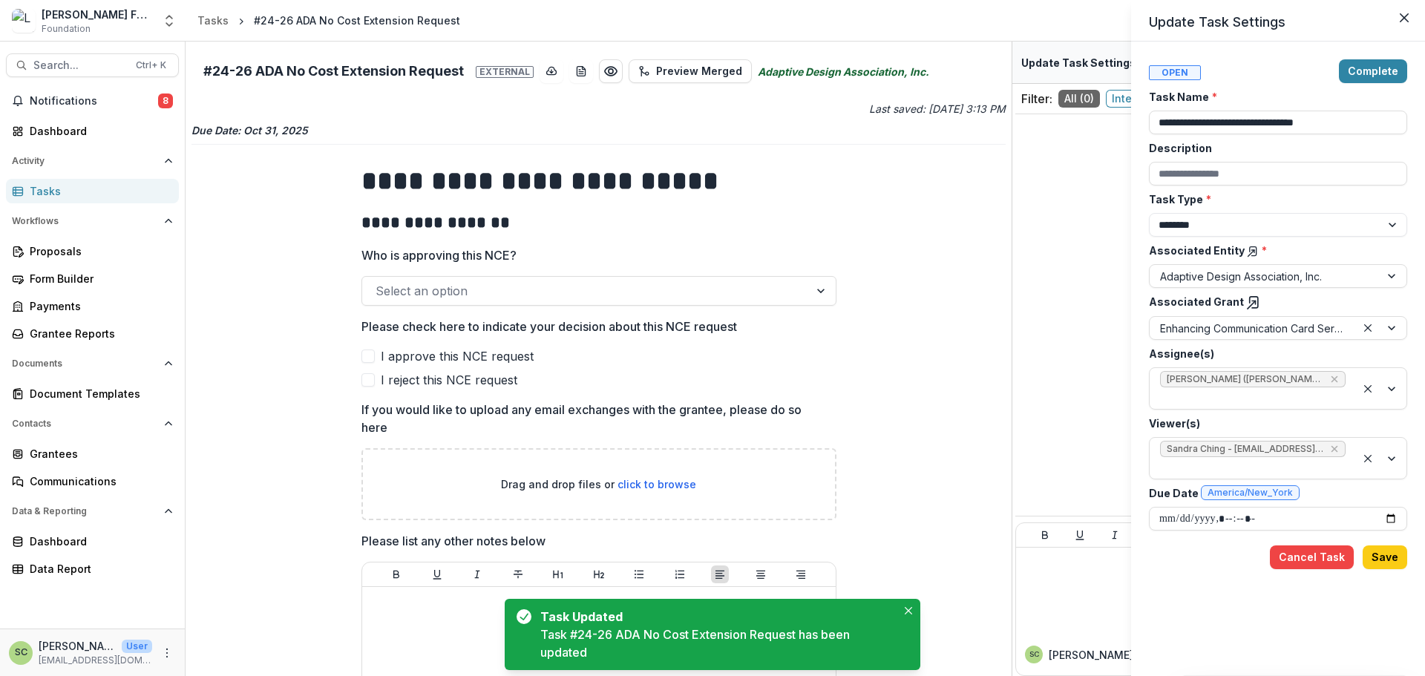
click at [874, 307] on div "**********" at bounding box center [712, 338] width 1425 height 676
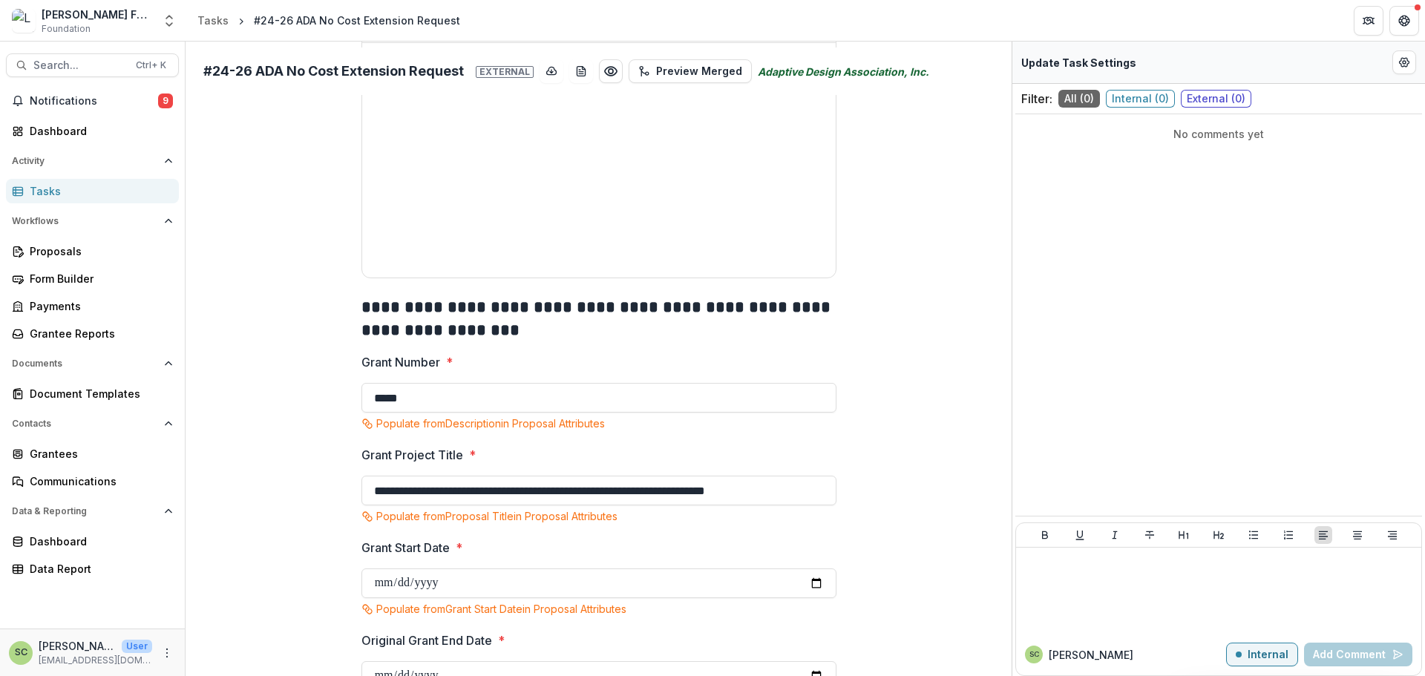
scroll to position [543, 0]
